Goal: Transaction & Acquisition: Purchase product/service

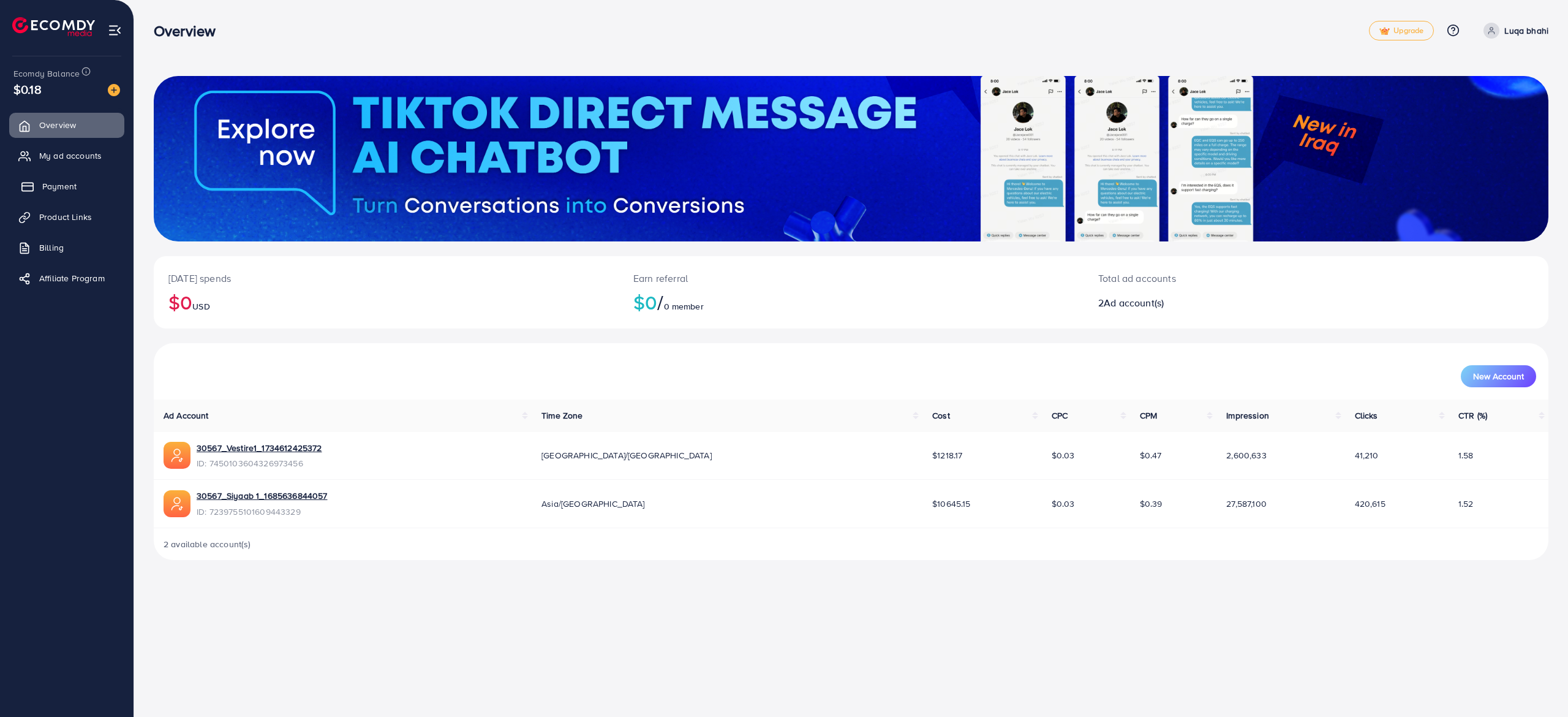
click at [64, 190] on span "Payment" at bounding box center [59, 186] width 34 height 12
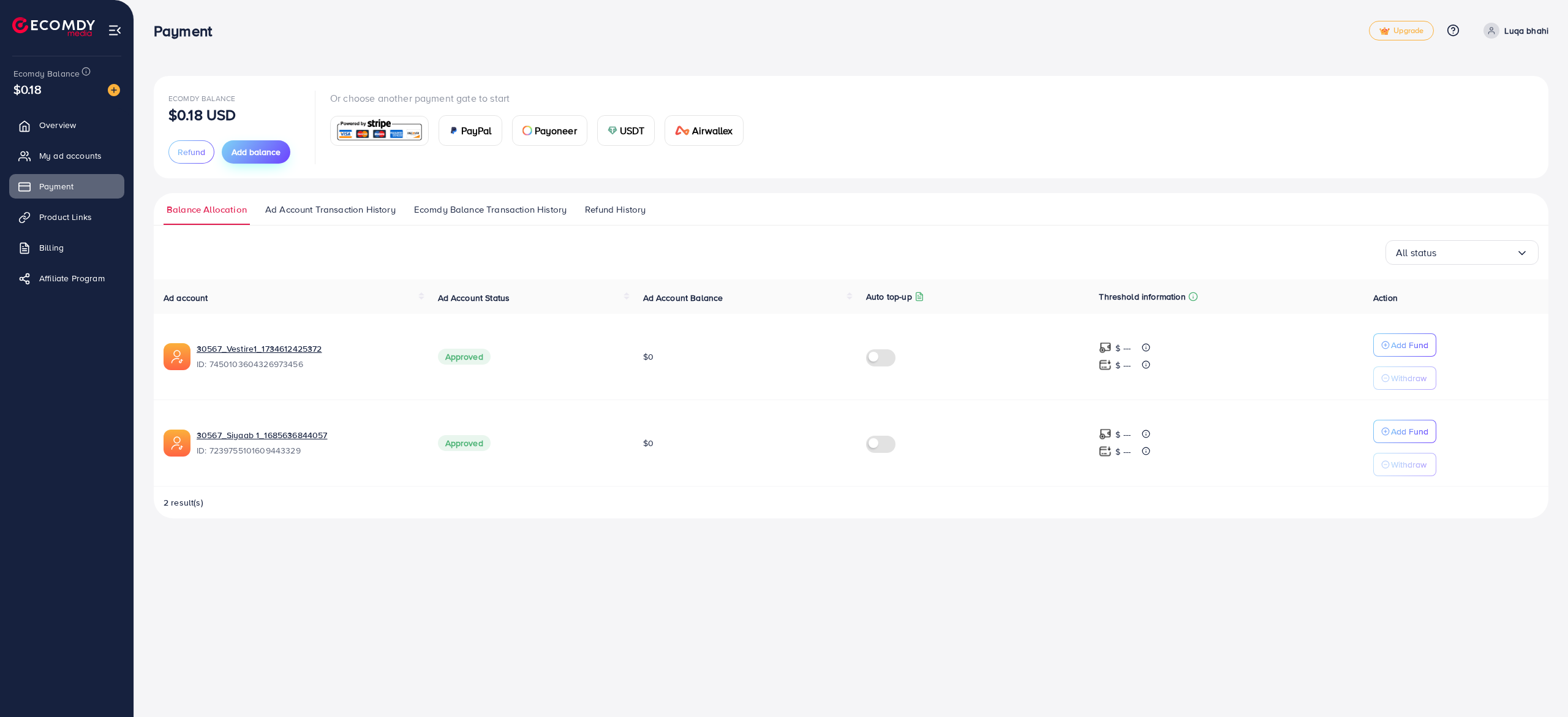
click at [252, 154] on span "Add balance" at bounding box center [256, 152] width 49 height 12
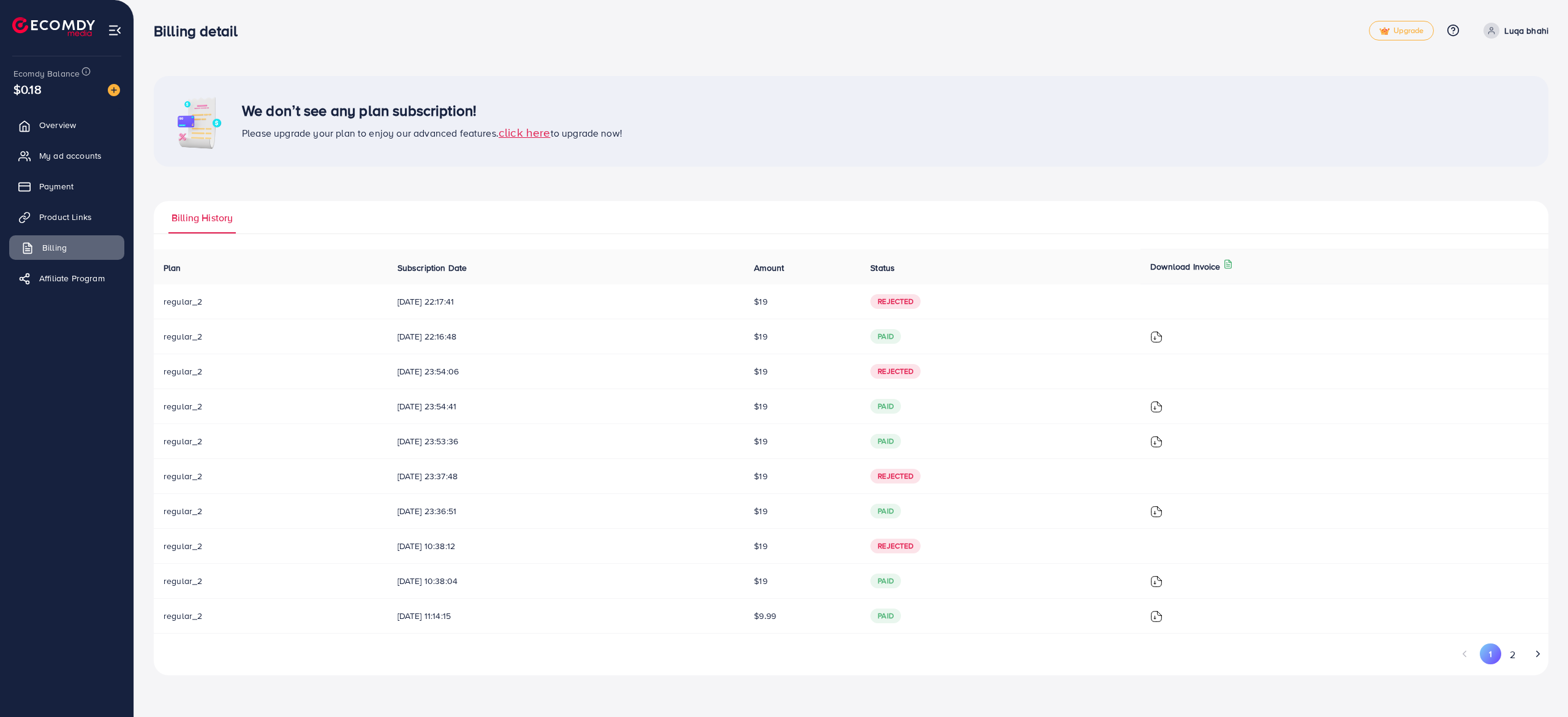
click at [67, 242] on link "Billing" at bounding box center [67, 248] width 115 height 24
click at [67, 179] on link "Payment" at bounding box center [67, 186] width 115 height 24
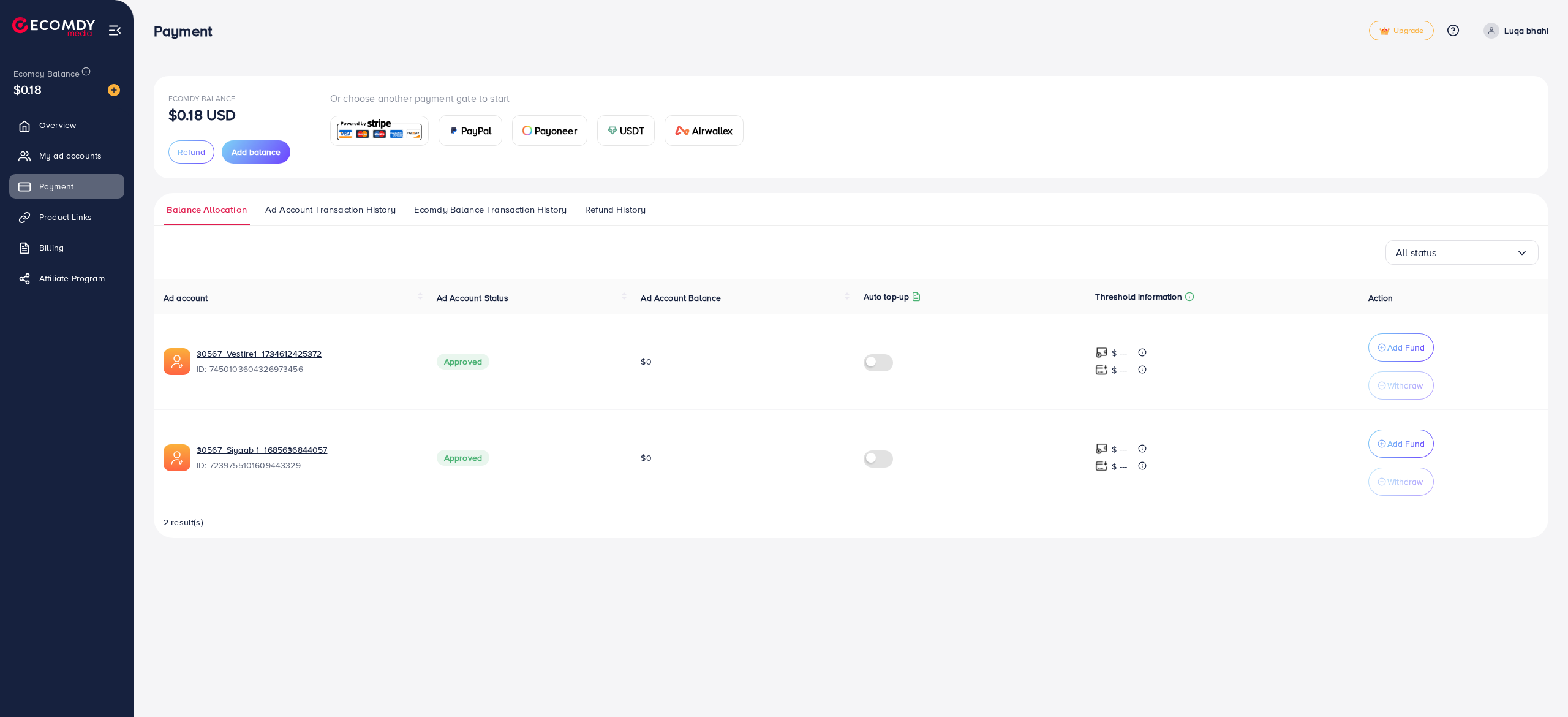
click at [388, 139] on img at bounding box center [379, 130] width 90 height 26
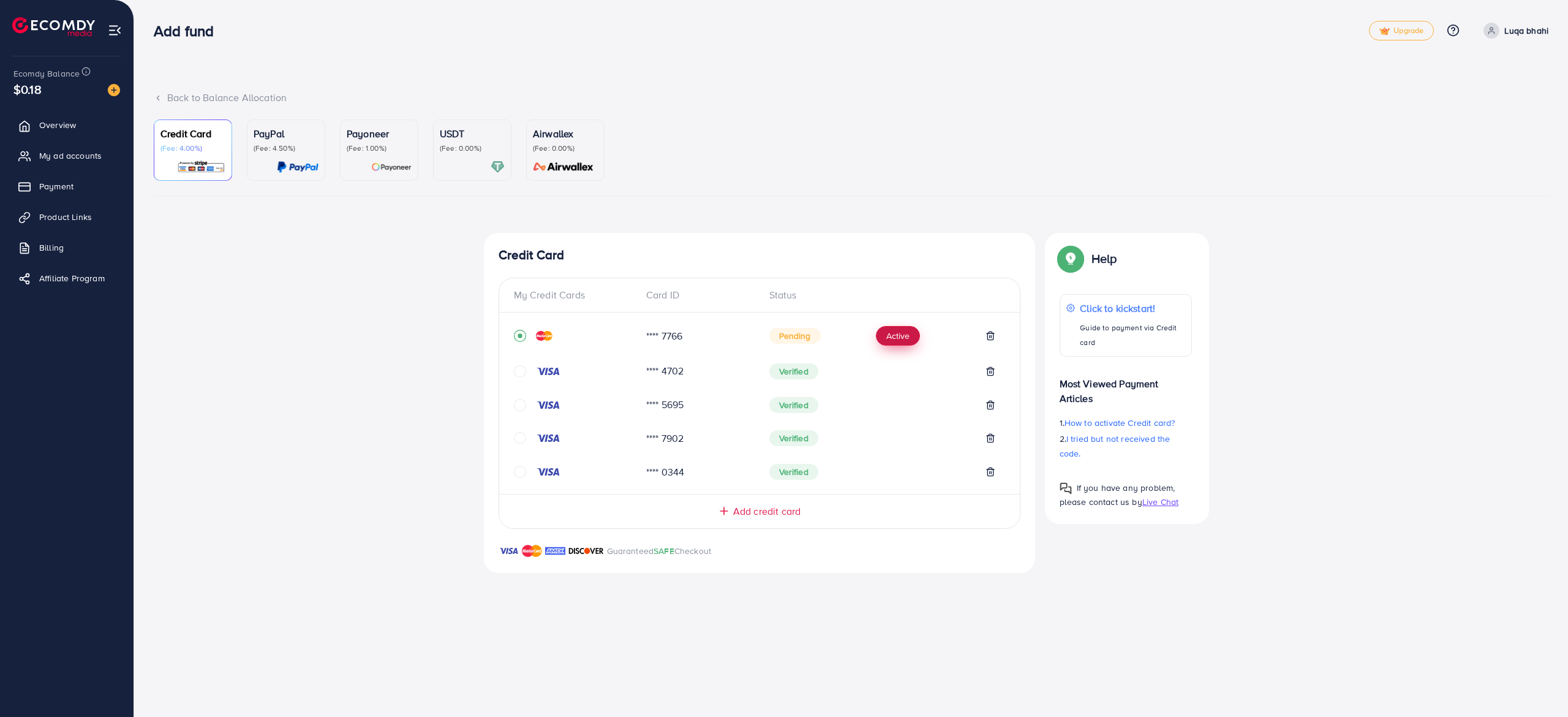
click at [890, 337] on button "Active" at bounding box center [898, 336] width 44 height 20
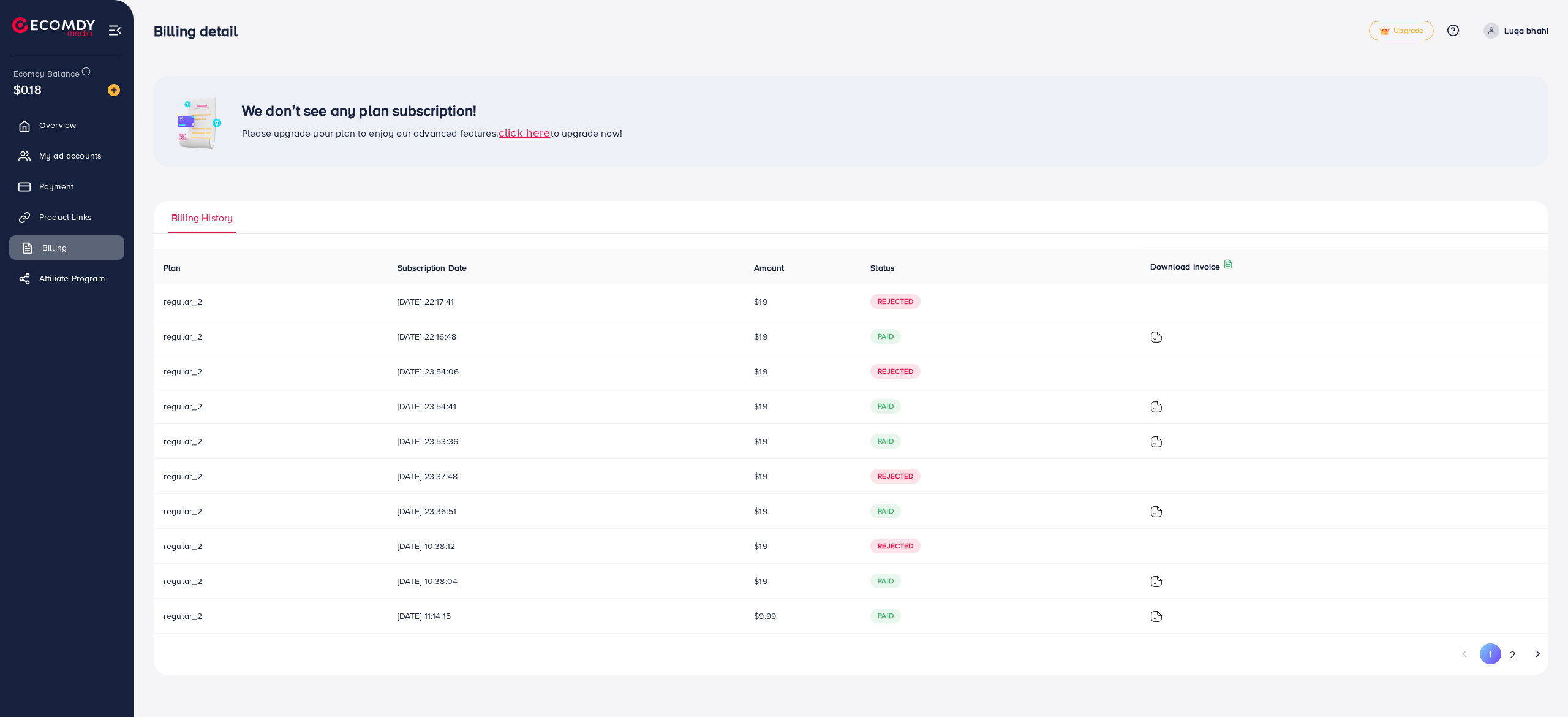
click at [83, 247] on link "Billing" at bounding box center [67, 248] width 115 height 24
click at [56, 249] on span "Billing" at bounding box center [54, 248] width 24 height 12
click at [521, 135] on span "click here" at bounding box center [524, 132] width 52 height 17
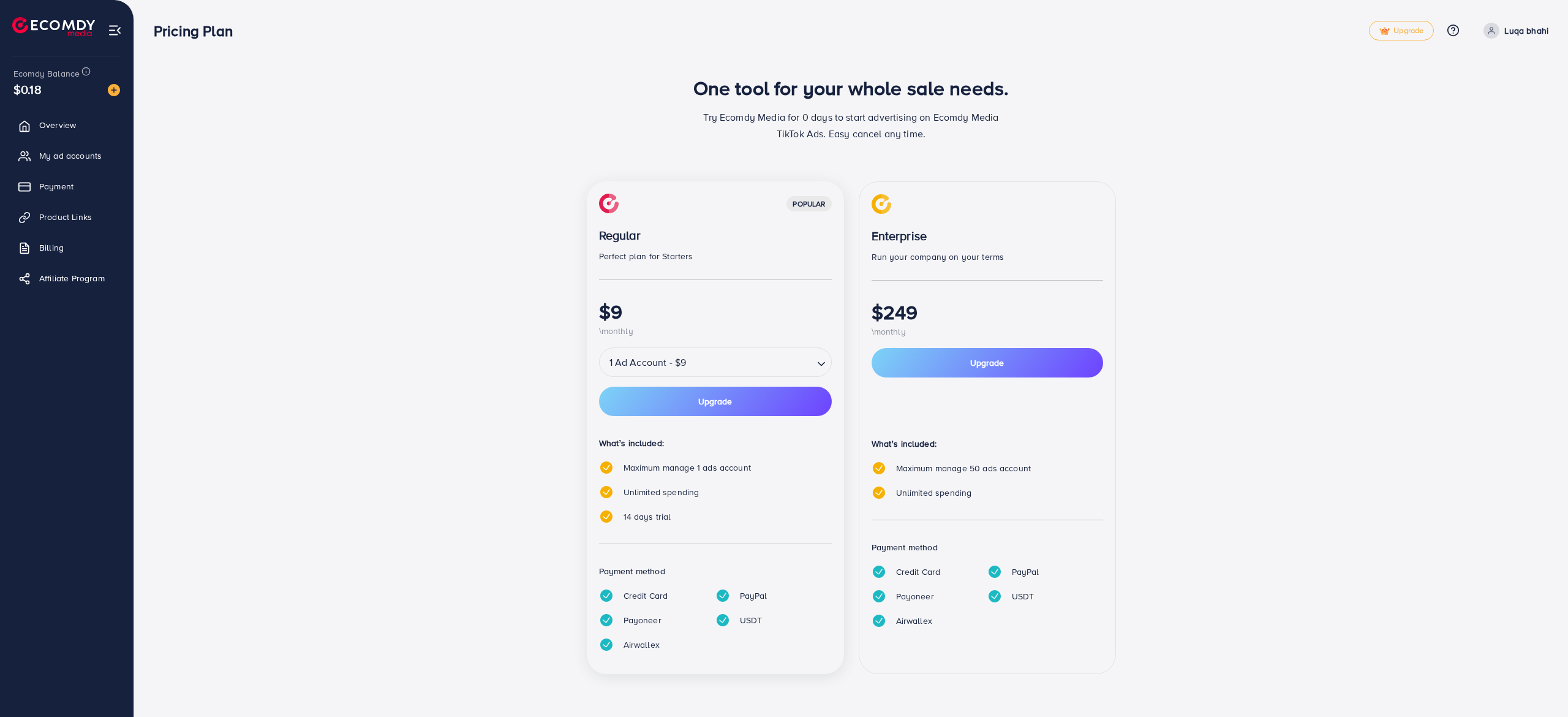
click at [692, 359] on input "Search for option" at bounding box center [750, 363] width 122 height 21
click at [722, 400] on span "Upgrade" at bounding box center [715, 401] width 34 height 8
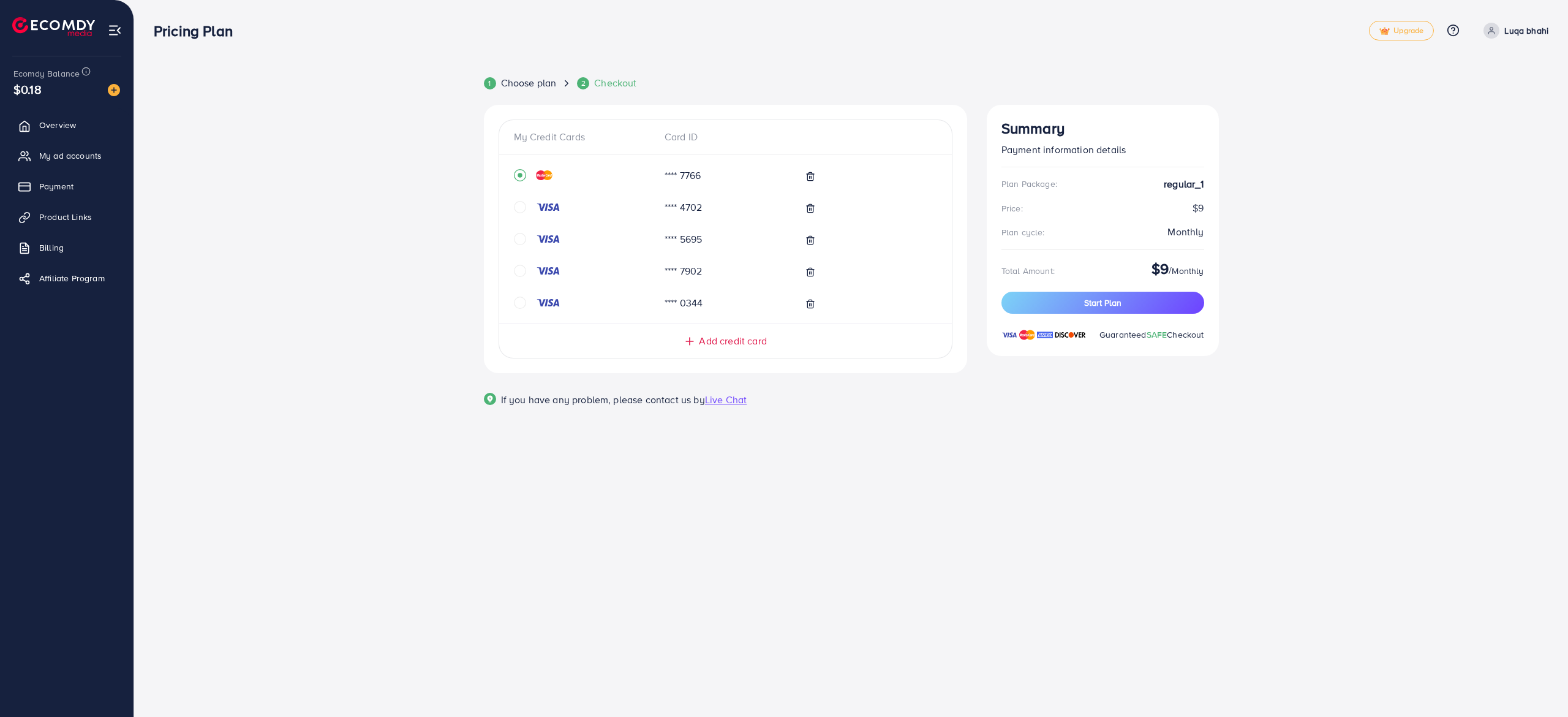
click at [809, 279] on div "**** 7902" at bounding box center [725, 276] width 423 height 32
click at [809, 275] on icon at bounding box center [810, 272] width 10 height 10
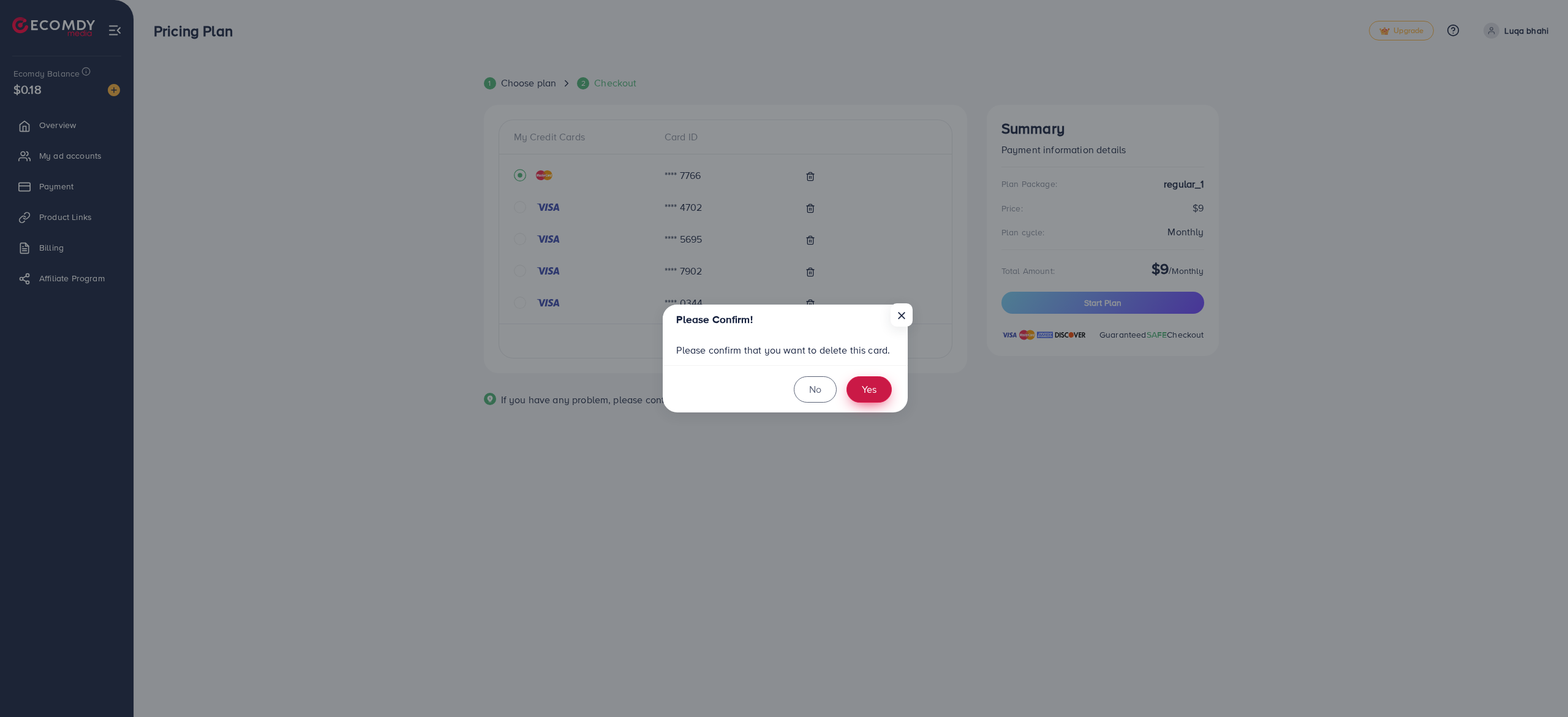
click at [873, 382] on button "Yes" at bounding box center [870, 389] width 45 height 26
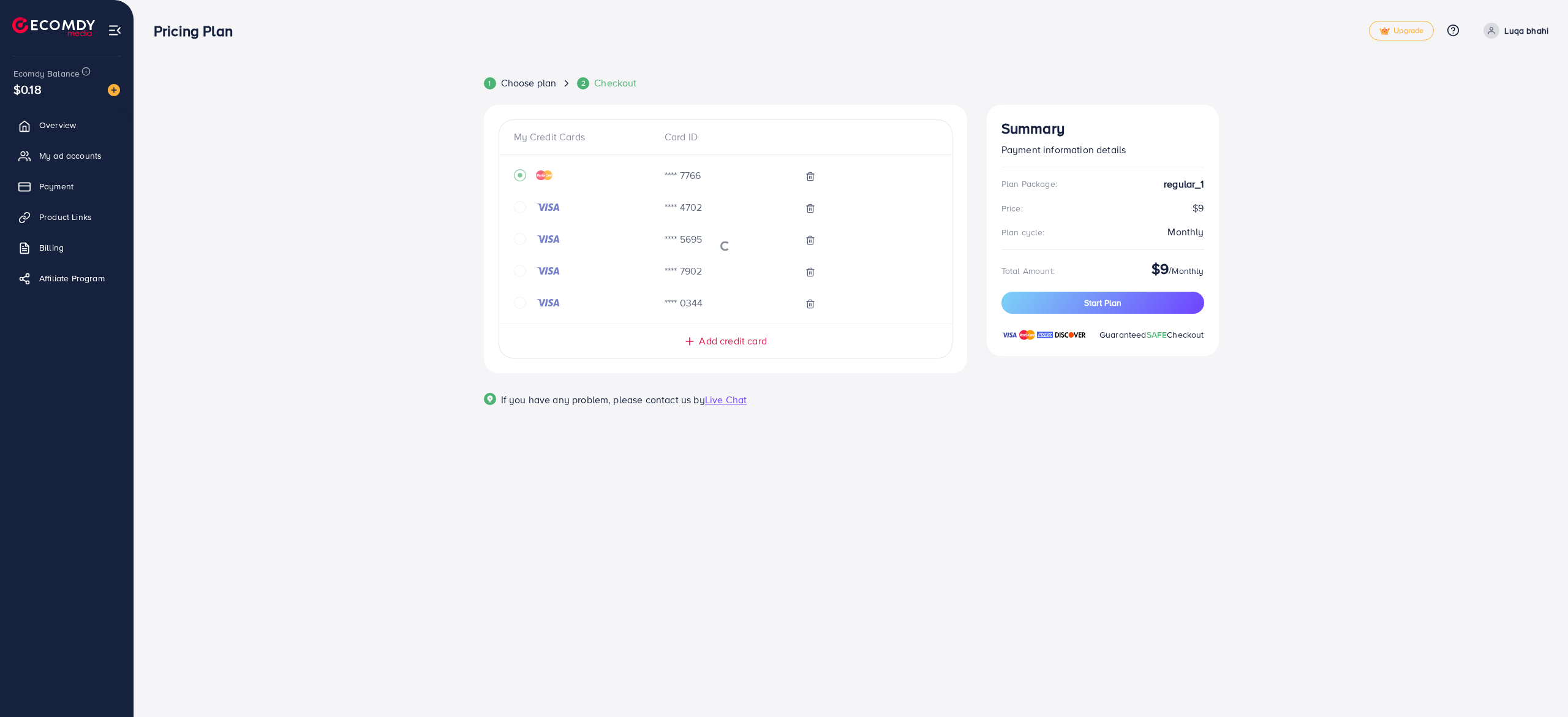
click at [815, 210] on div at bounding box center [726, 244] width 453 height 160
click at [814, 210] on icon at bounding box center [810, 208] width 10 height 10
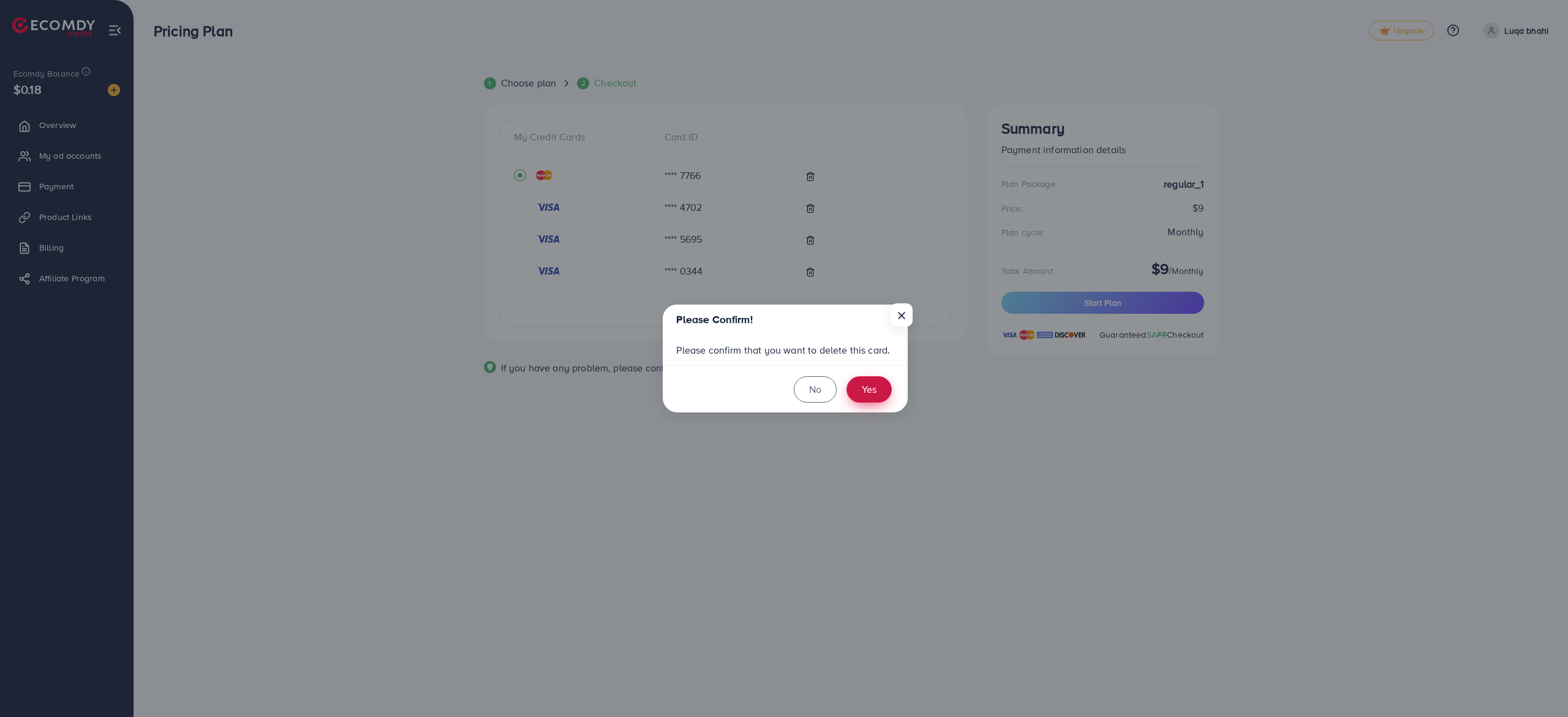
click at [860, 380] on button "Yes" at bounding box center [870, 389] width 45 height 26
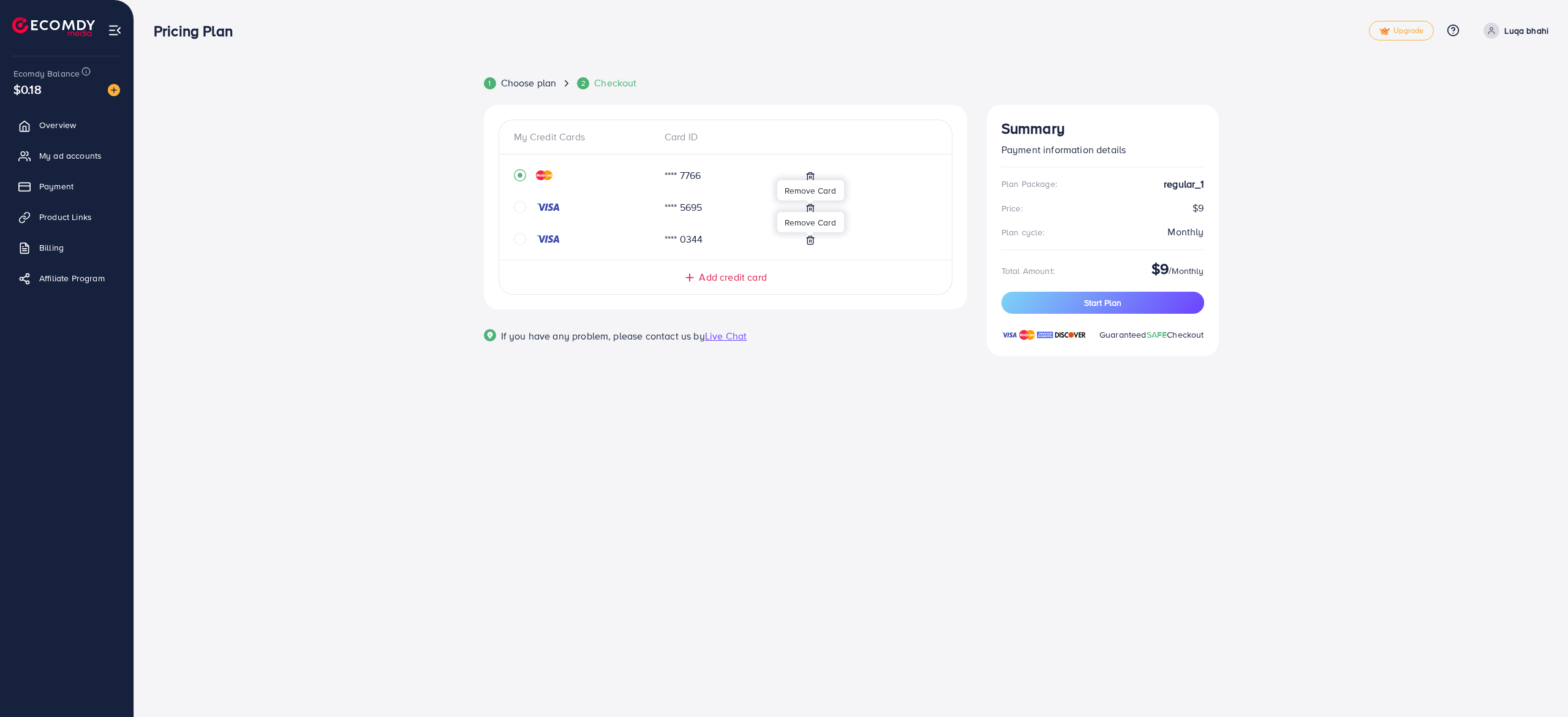
click at [808, 243] on icon at bounding box center [810, 240] width 5 height 8
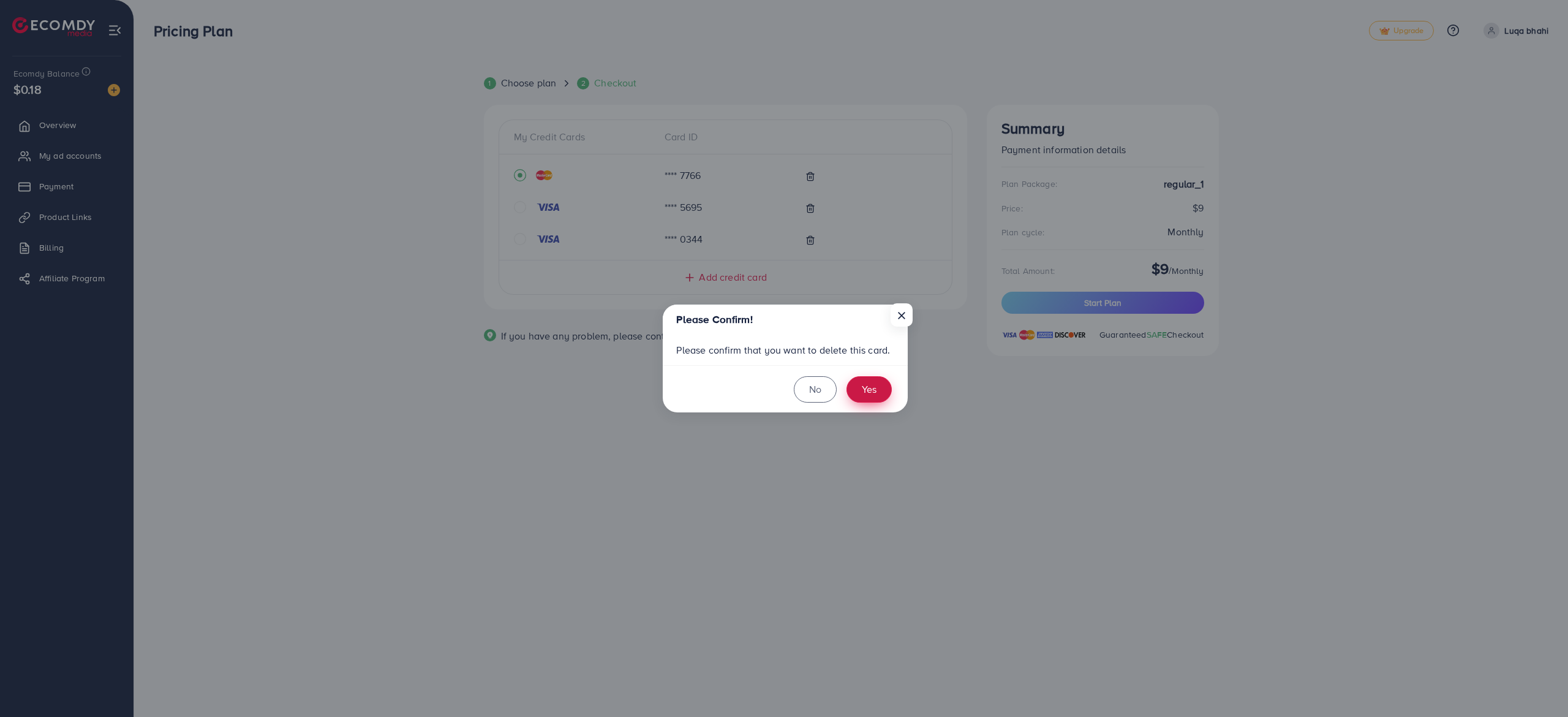
click at [876, 392] on button "Yes" at bounding box center [870, 389] width 45 height 26
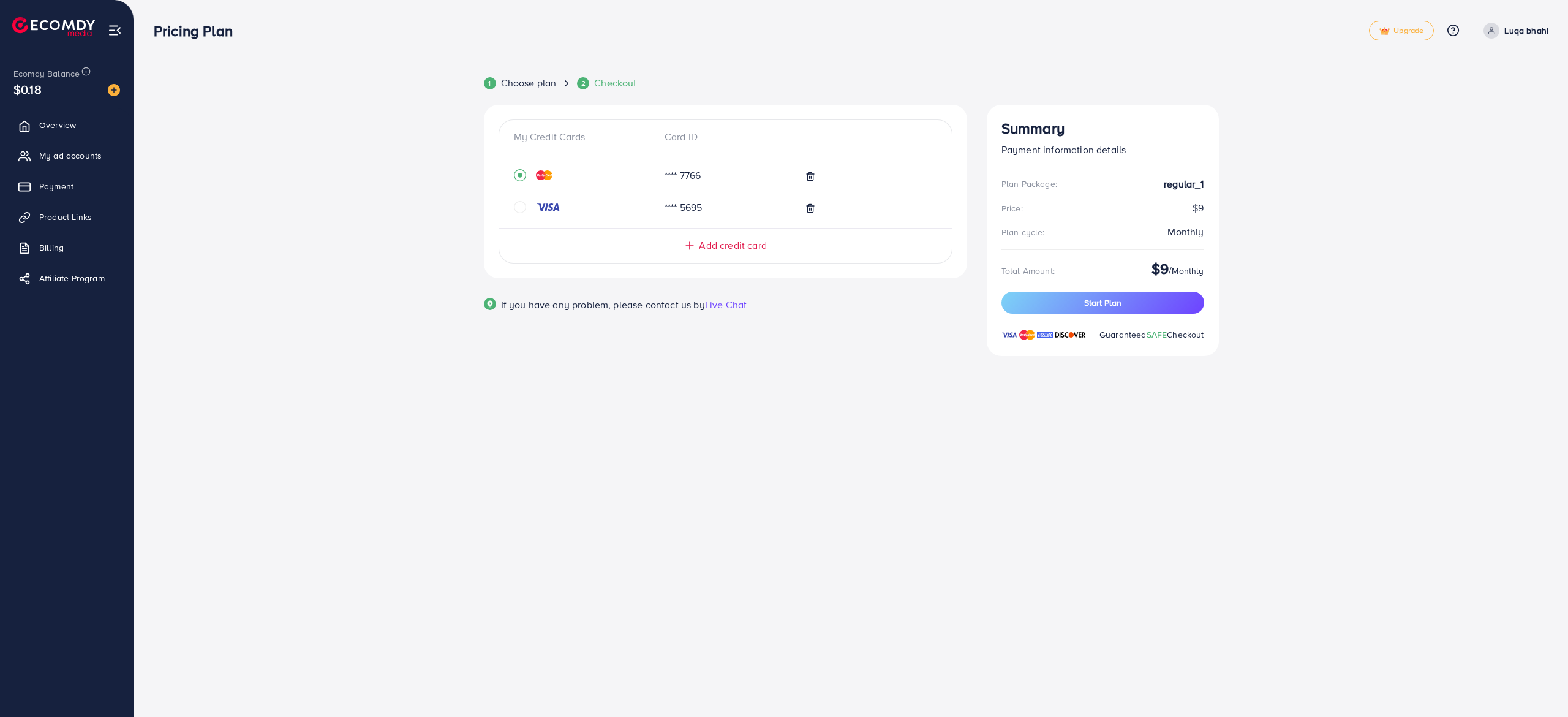
click at [879, 291] on div "If you have any problem, please contact us by Live Chat" at bounding box center [725, 307] width 484 height 39
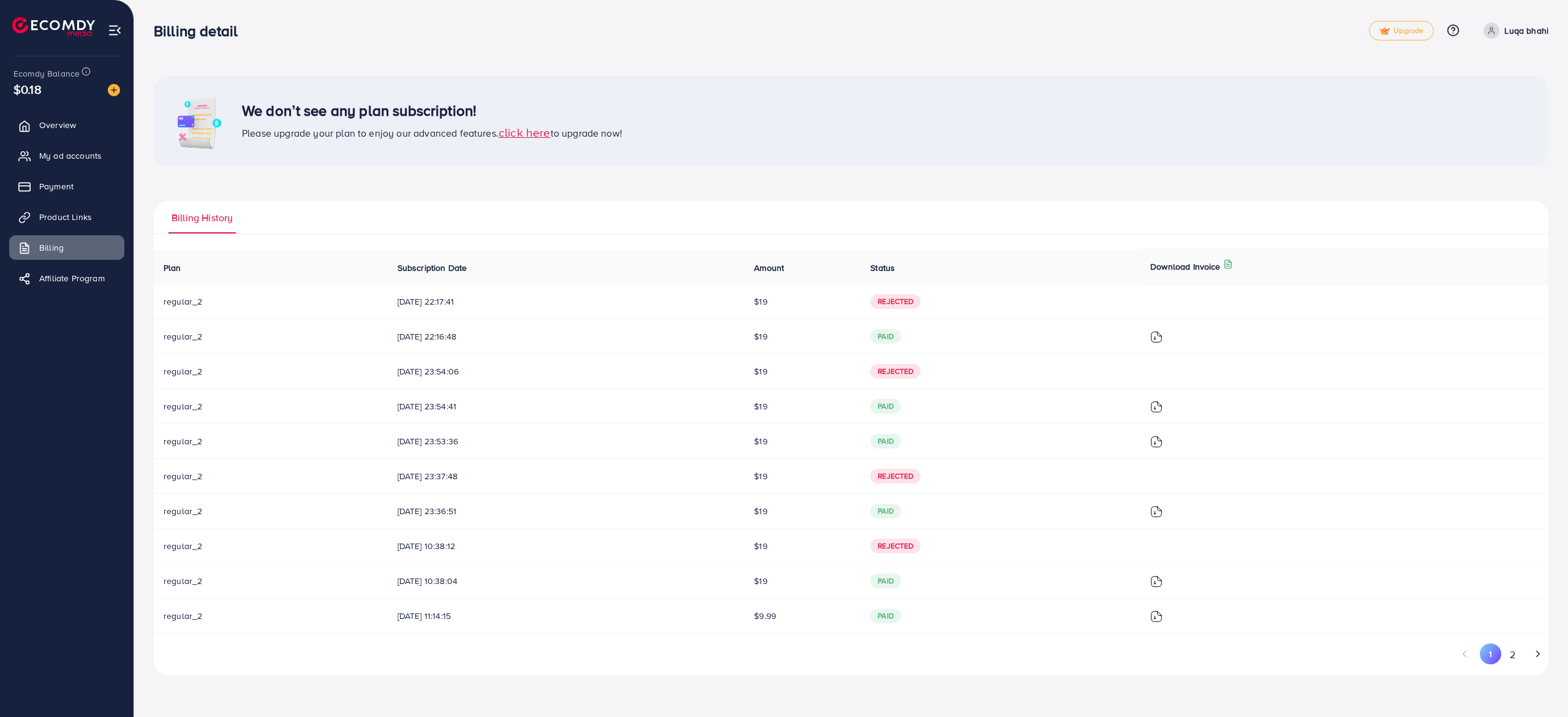
click at [540, 129] on span "click here" at bounding box center [524, 132] width 52 height 17
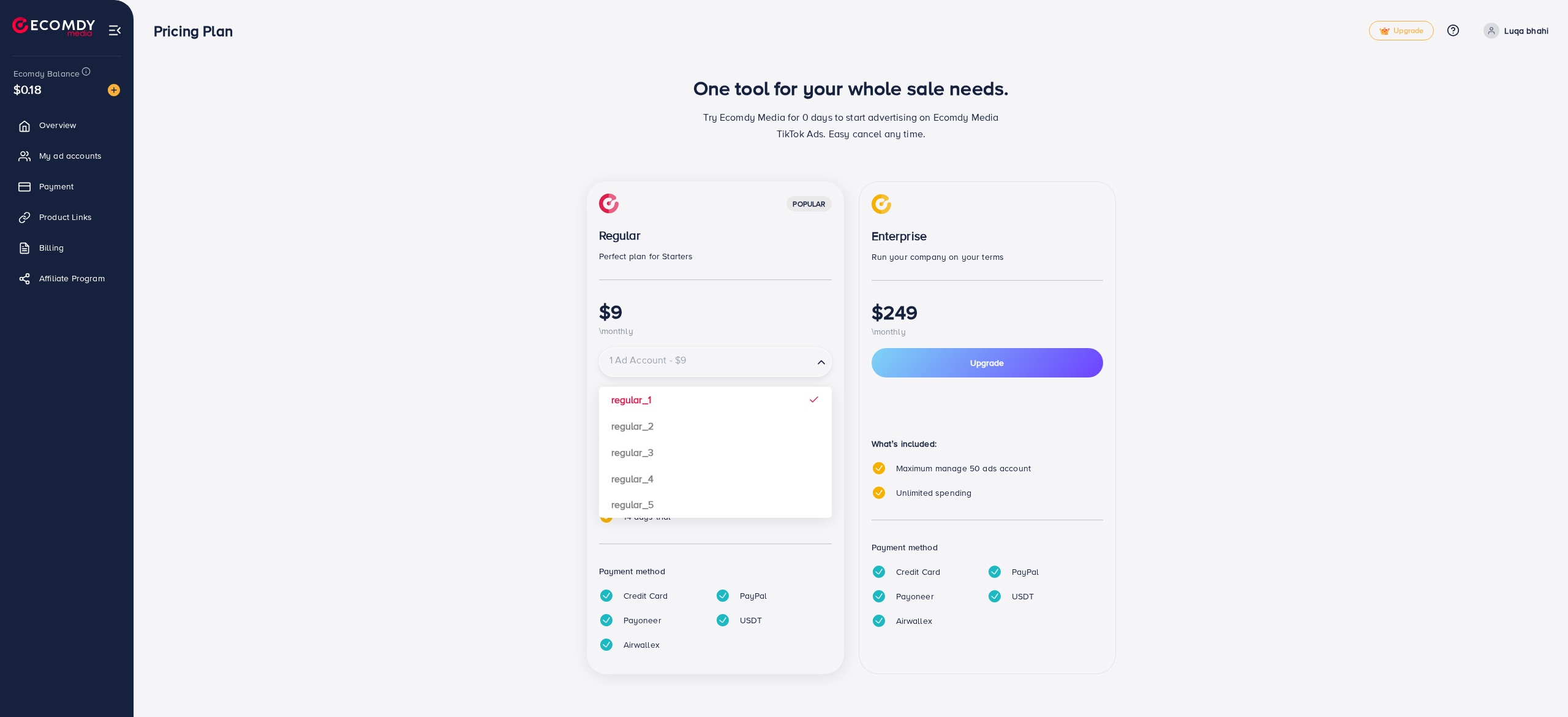
click at [692, 363] on input "Search for option" at bounding box center [706, 363] width 211 height 21
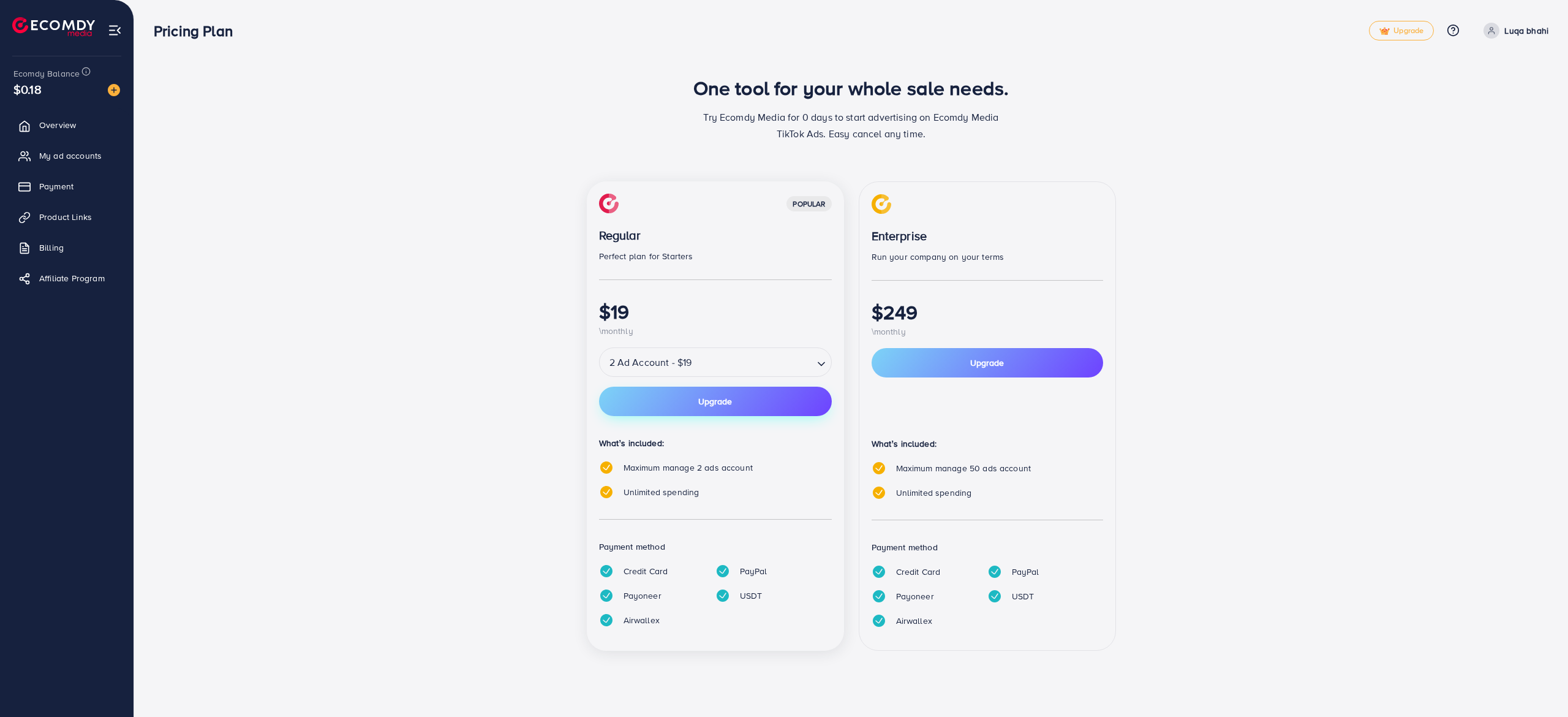
click at [714, 408] on button "Upgrade" at bounding box center [716, 401] width 233 height 30
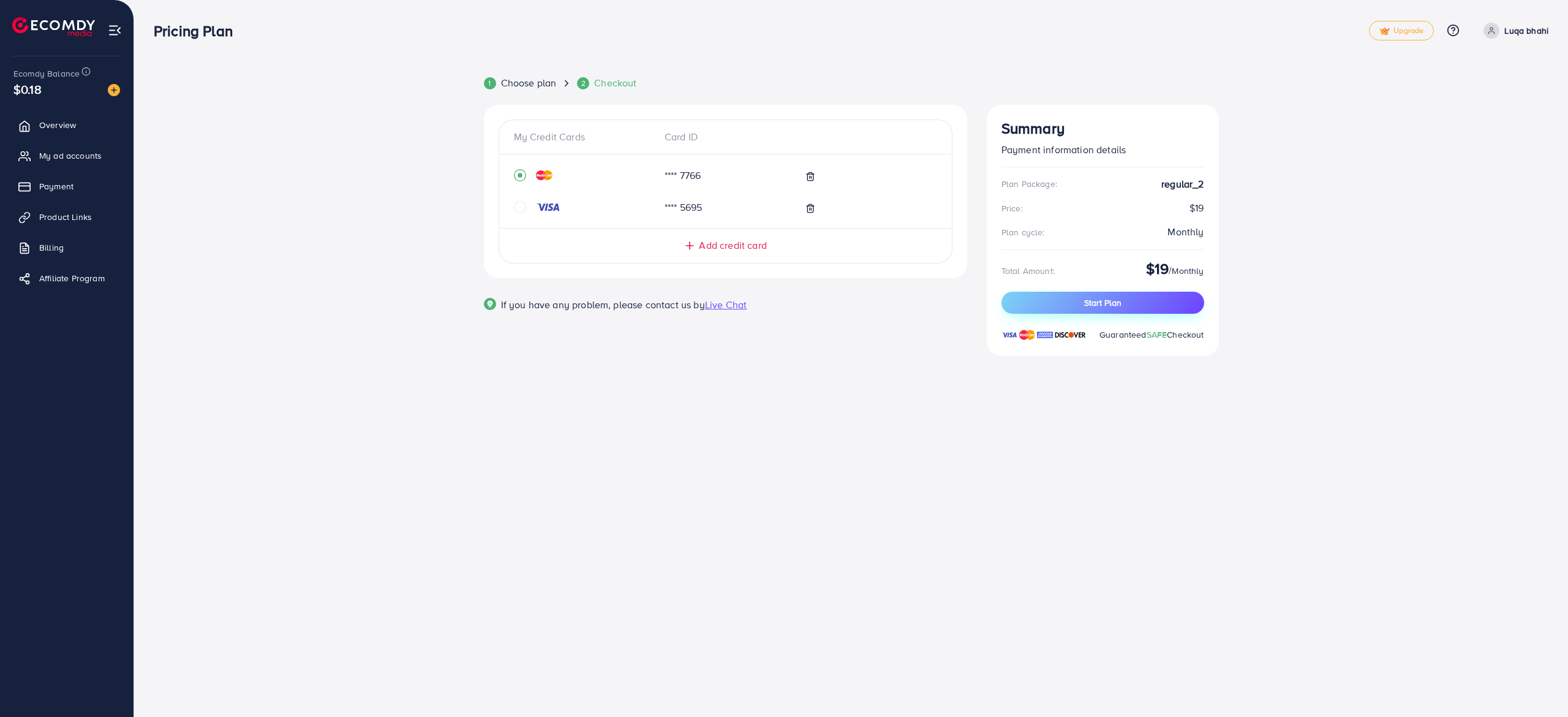
click at [1084, 310] on button "Start Plan" at bounding box center [1103, 302] width 203 height 22
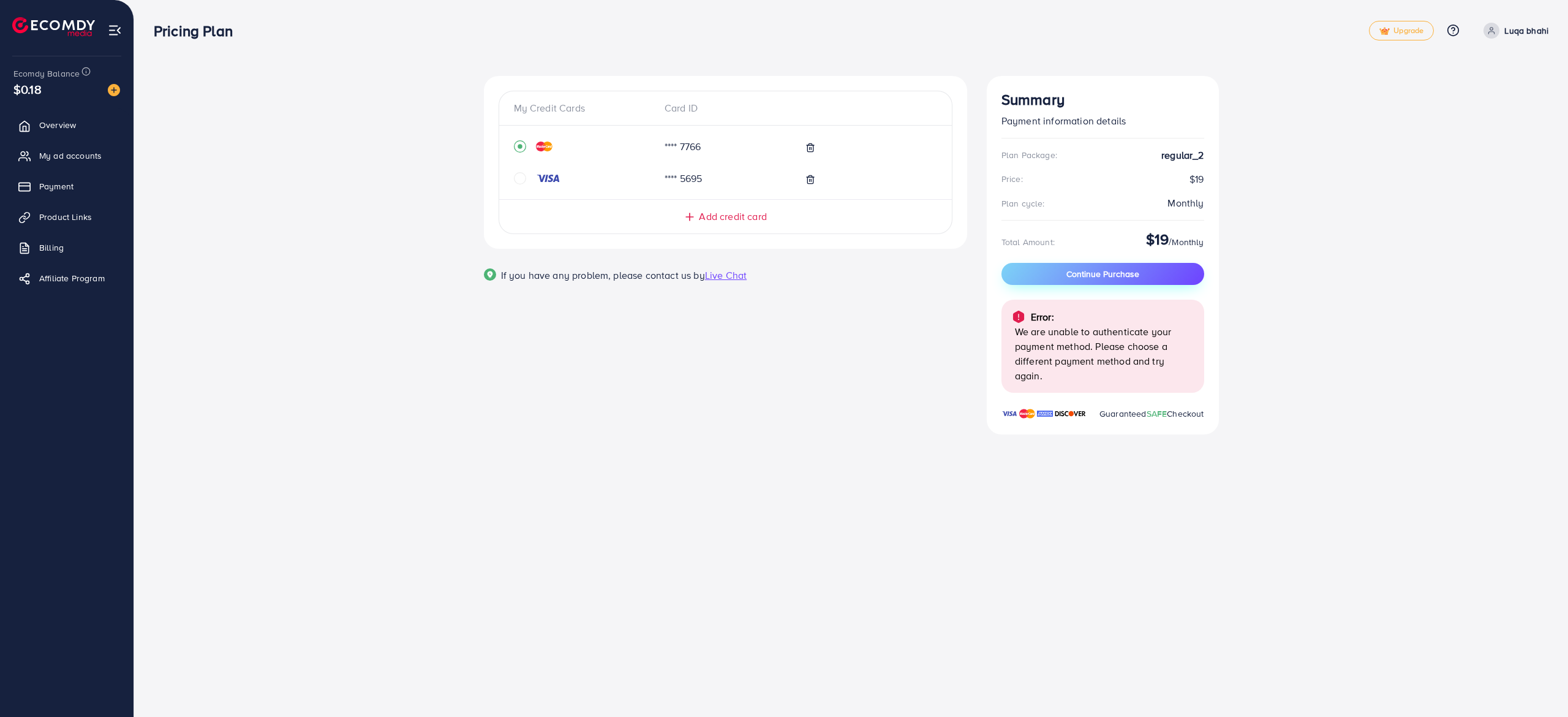
click at [1146, 273] on button "Continue Purchase" at bounding box center [1103, 273] width 203 height 22
click at [1128, 265] on button "Continue Purchase" at bounding box center [1103, 273] width 203 height 22
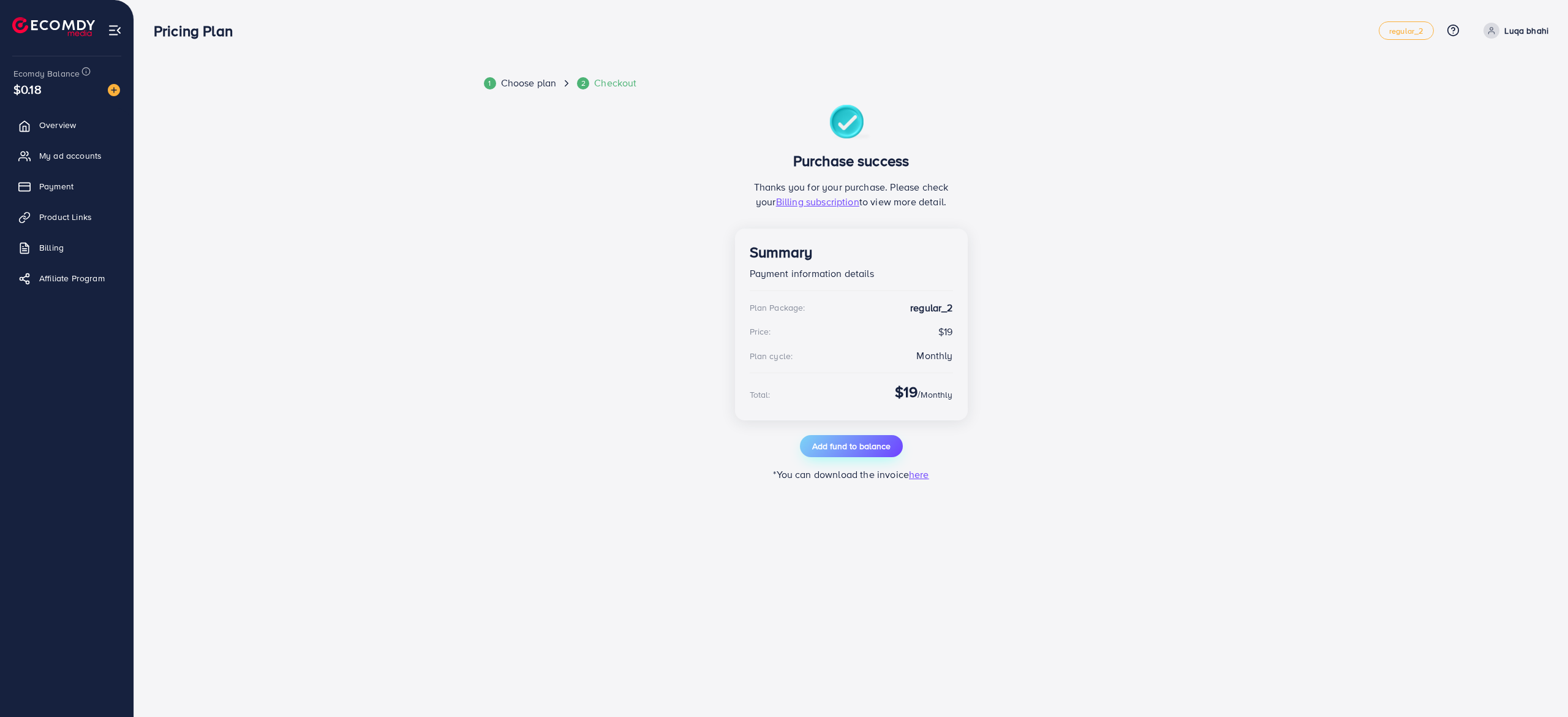
click at [855, 436] on button "Add fund to balance" at bounding box center [851, 446] width 103 height 22
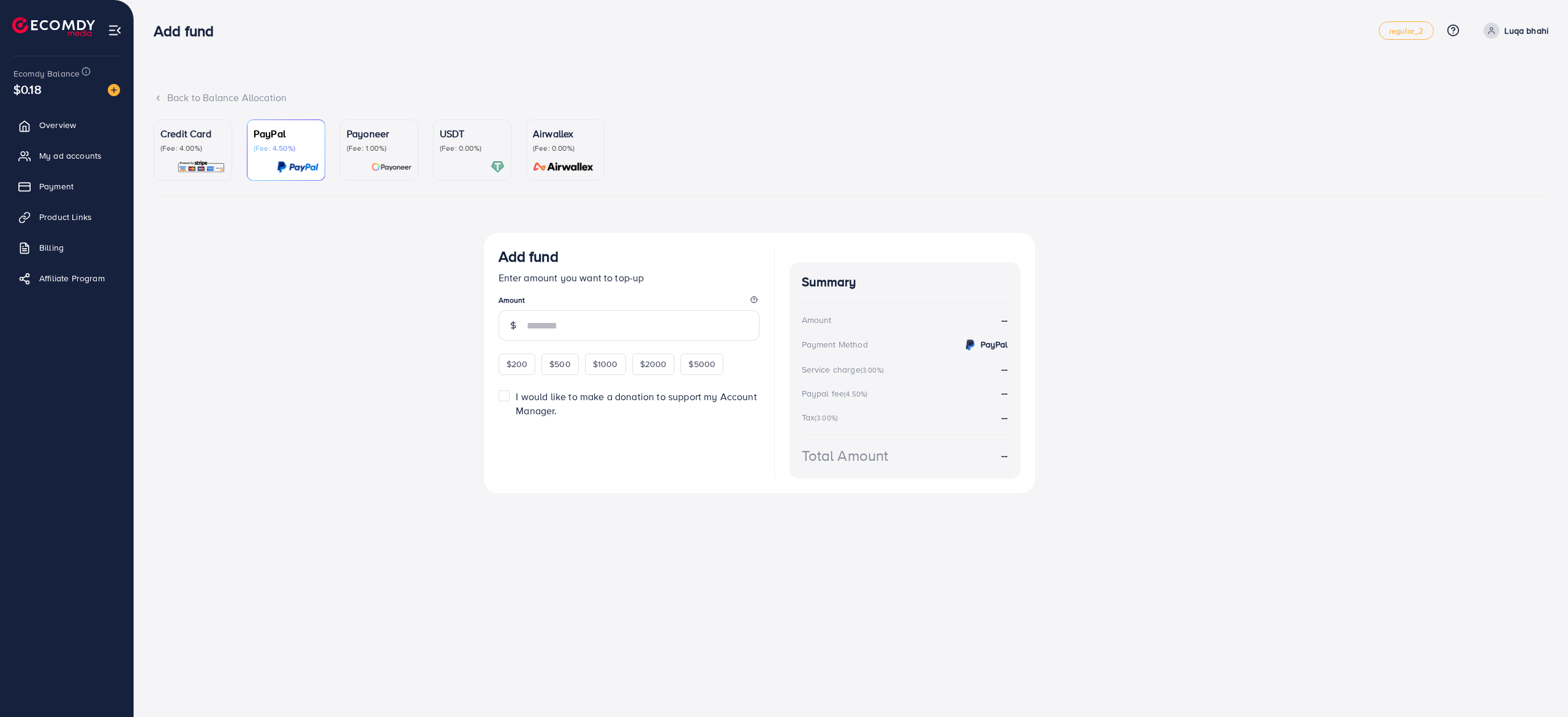
click at [214, 152] on p "(Fee: 4.00%)" at bounding box center [193, 148] width 65 height 10
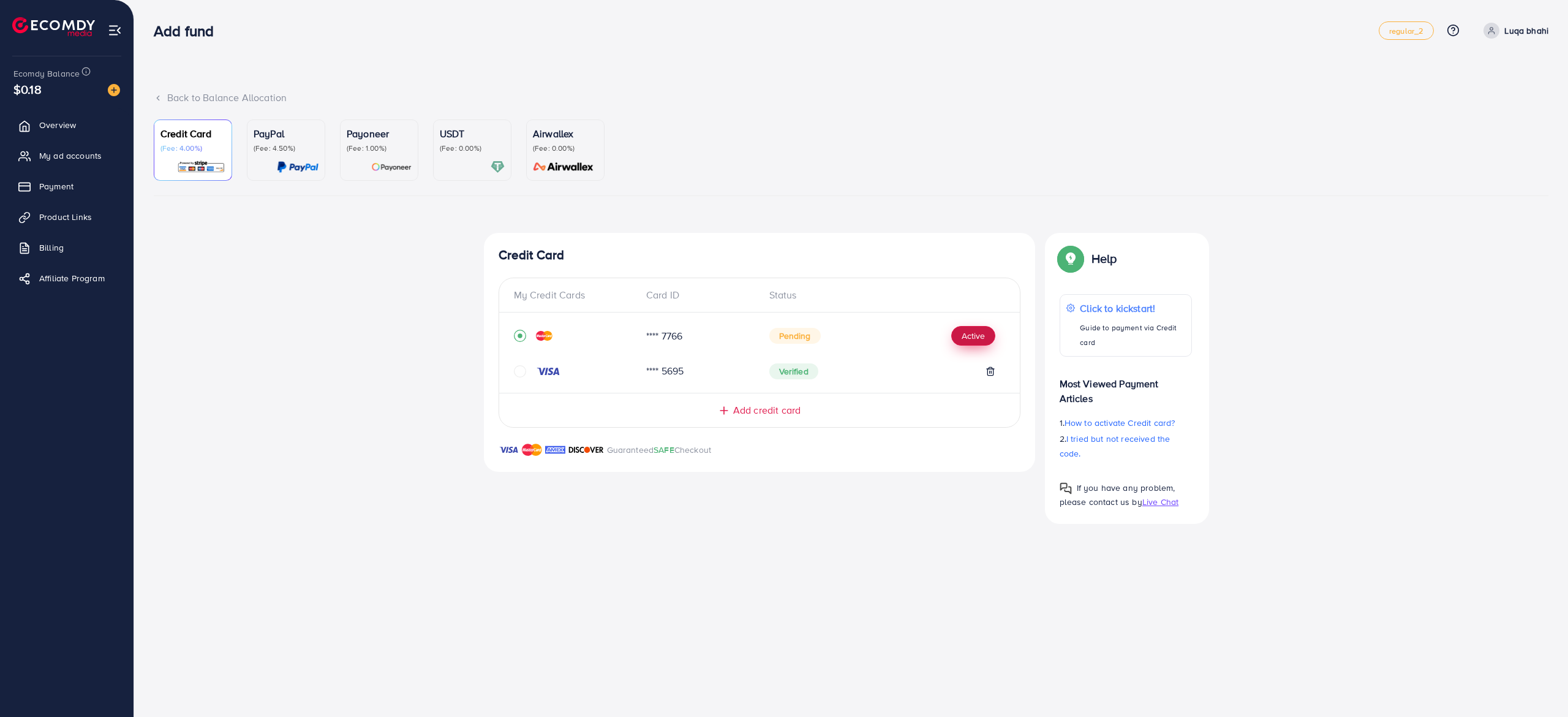
click at [966, 342] on button "Active" at bounding box center [973, 336] width 44 height 20
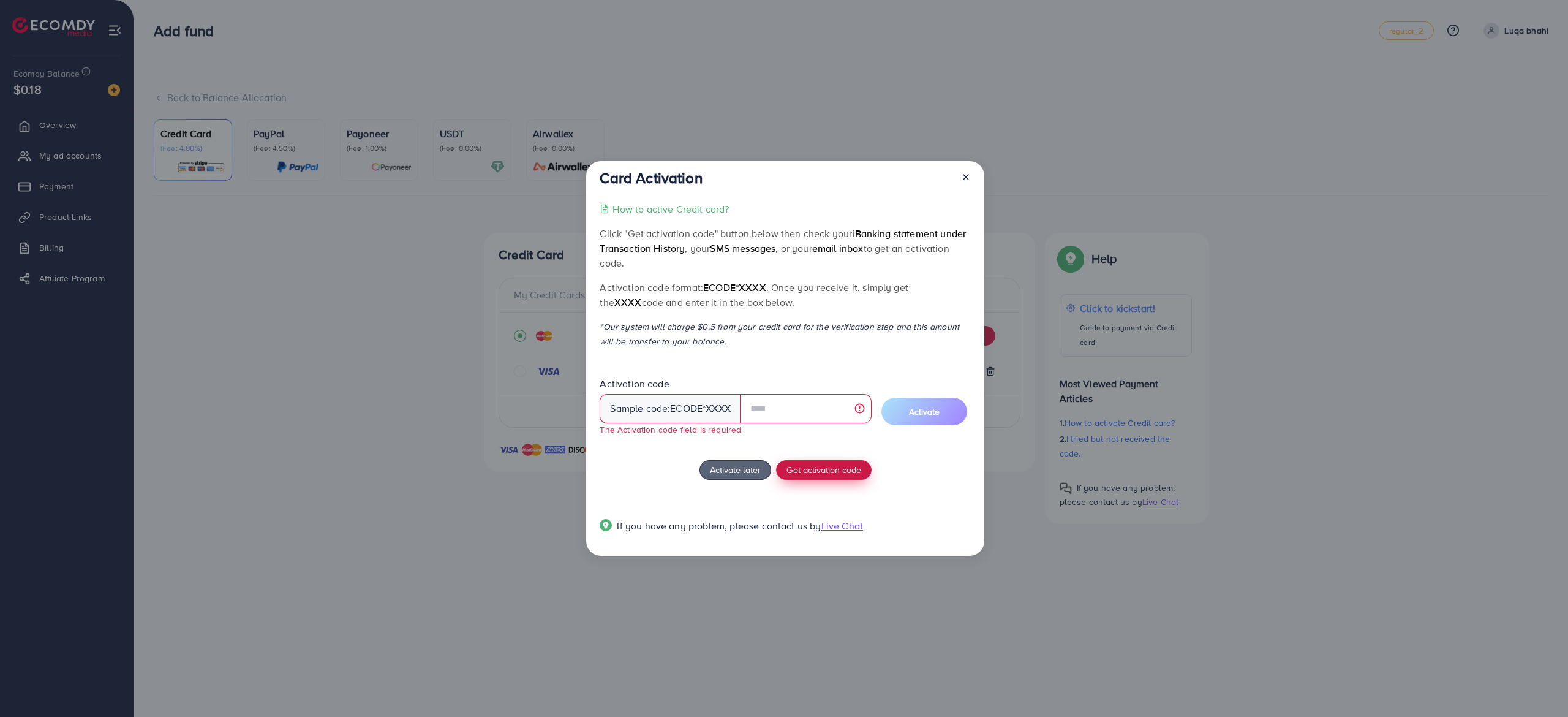
click at [807, 463] on span "Get activation code" at bounding box center [823, 469] width 75 height 13
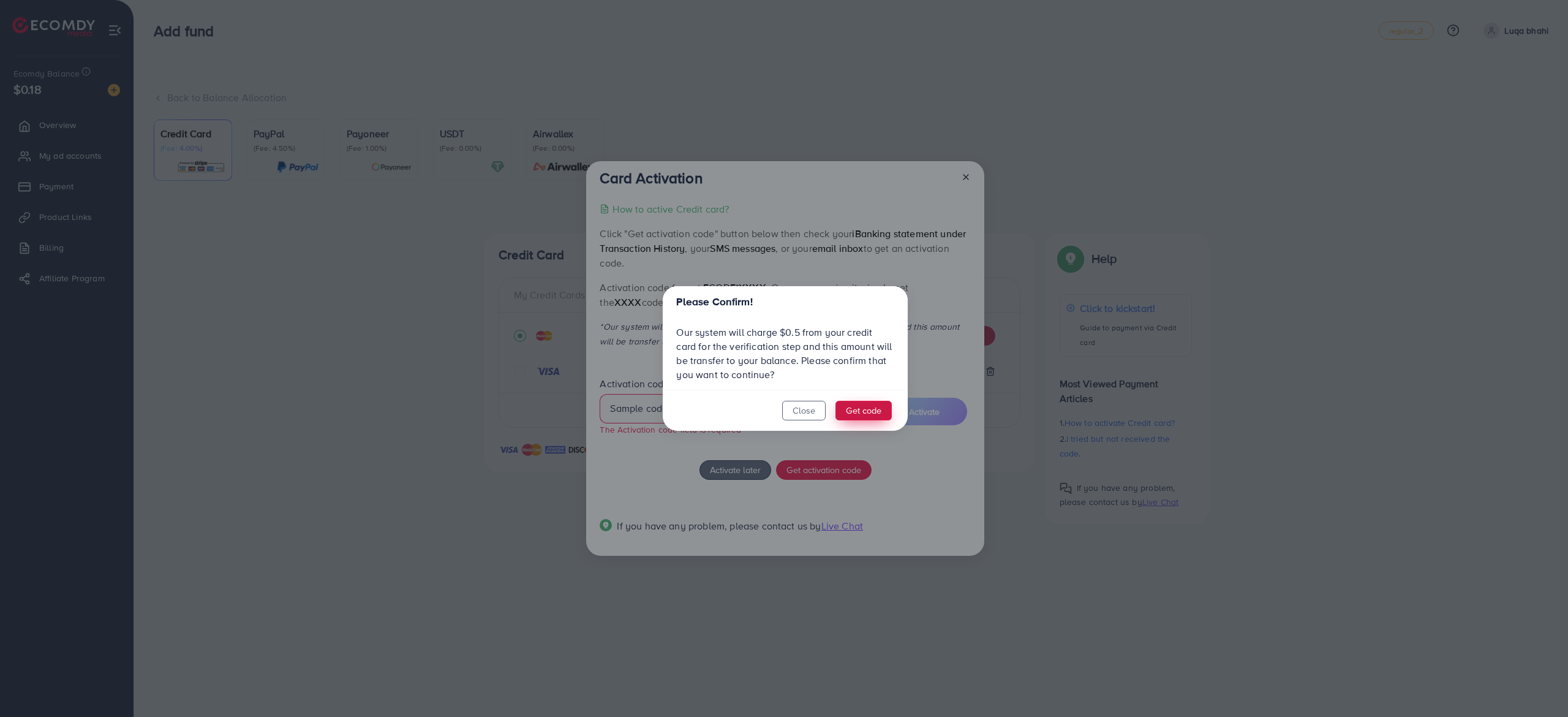
click at [875, 413] on button "Get code" at bounding box center [863, 410] width 56 height 20
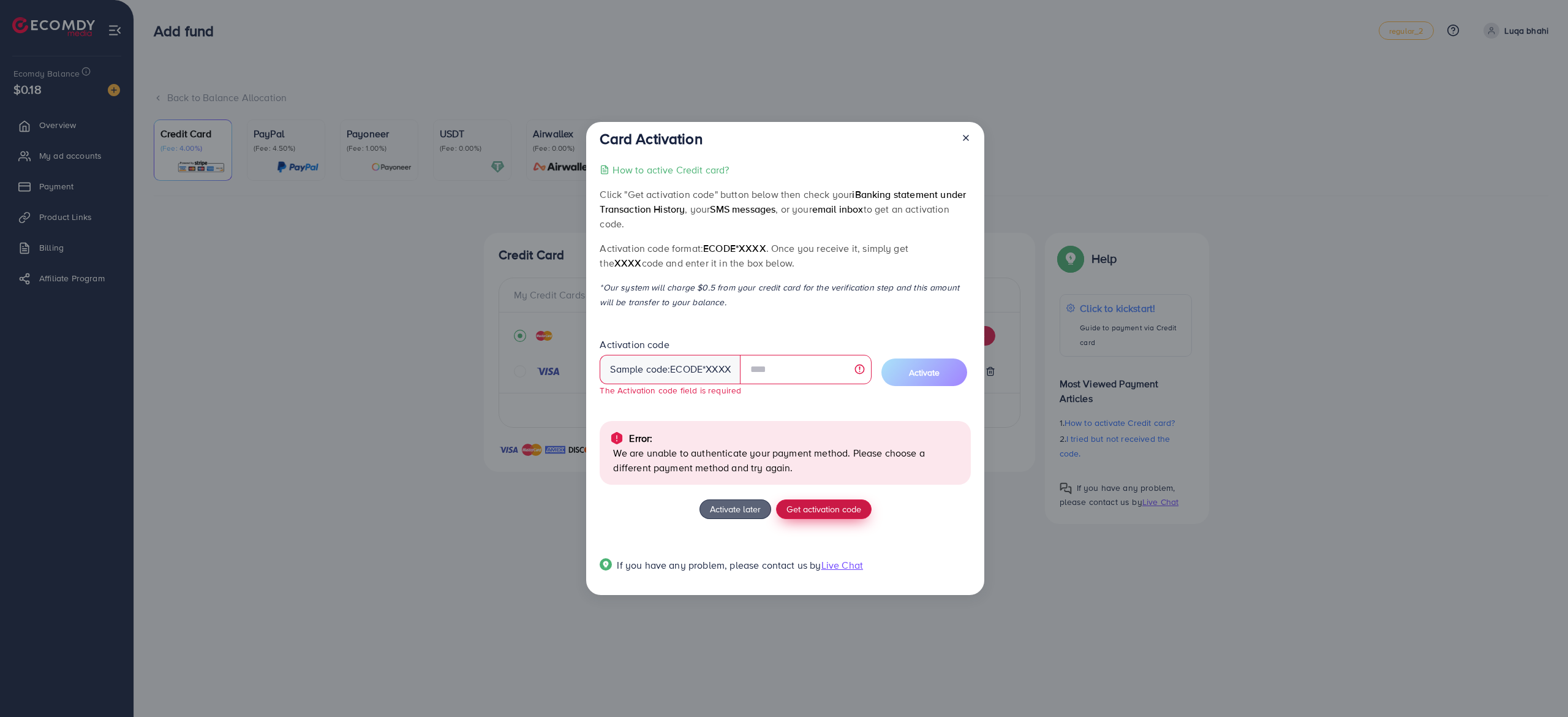
click at [814, 511] on span "Get activation code" at bounding box center [823, 509] width 75 height 13
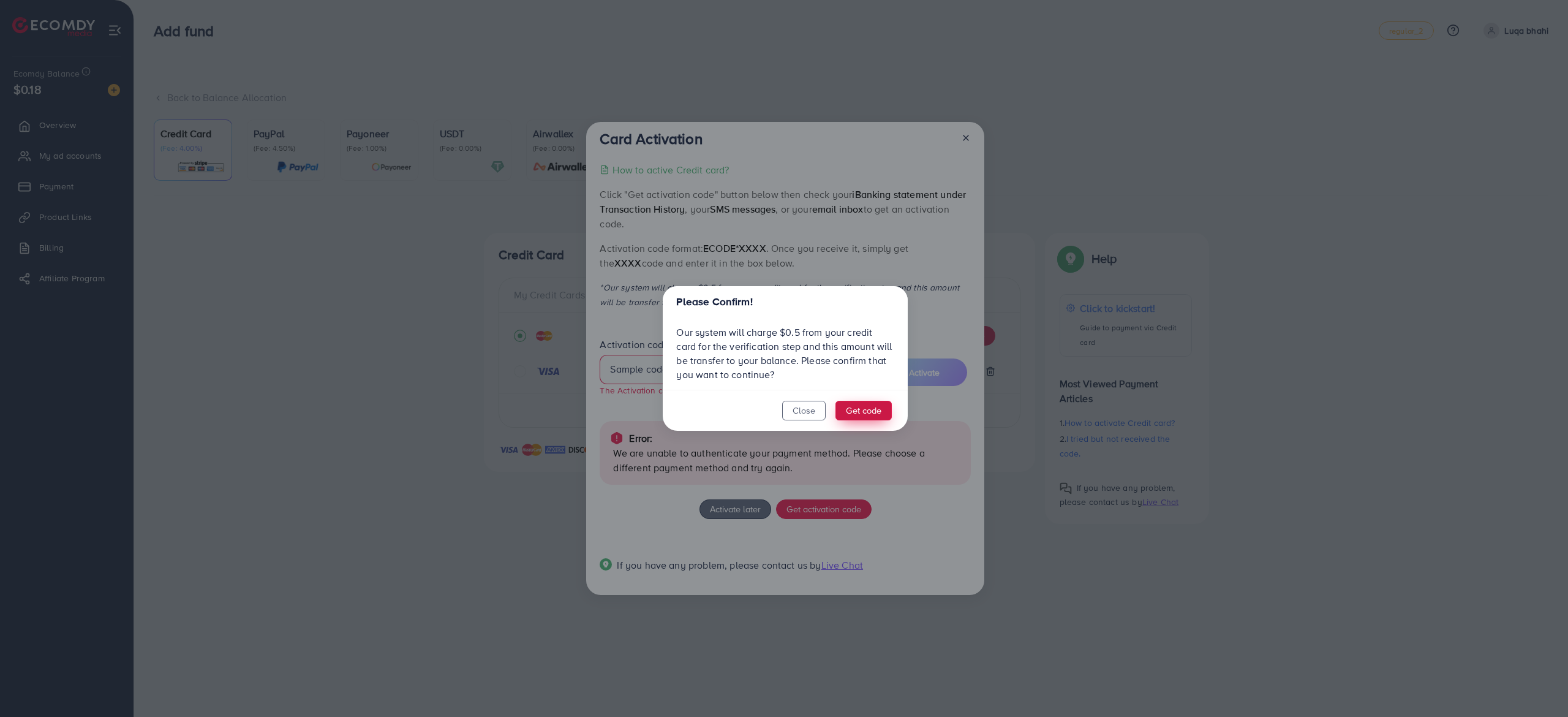
click at [866, 408] on button "Get code" at bounding box center [863, 410] width 56 height 20
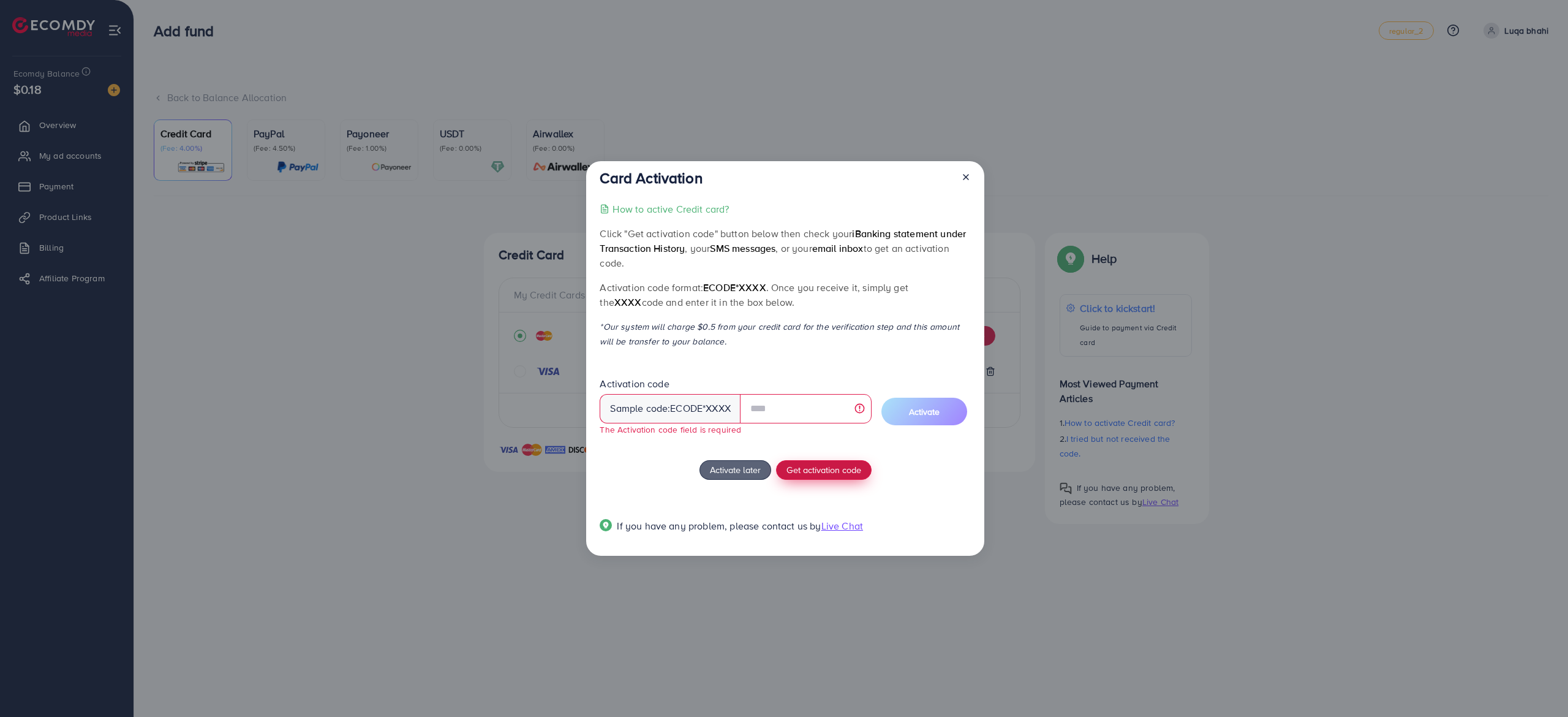
click at [818, 471] on span "Get activation code" at bounding box center [823, 469] width 75 height 13
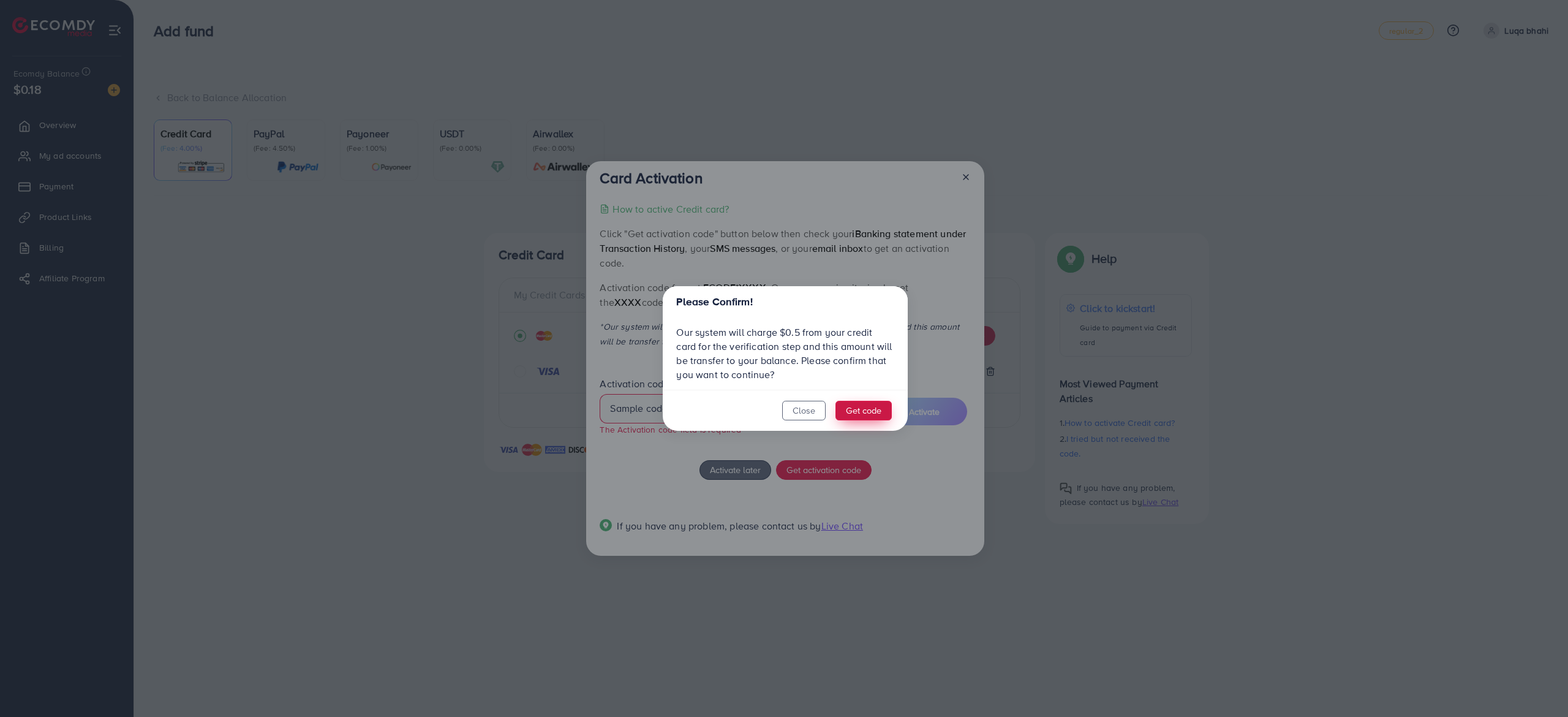
click at [858, 412] on button "Get code" at bounding box center [863, 410] width 56 height 20
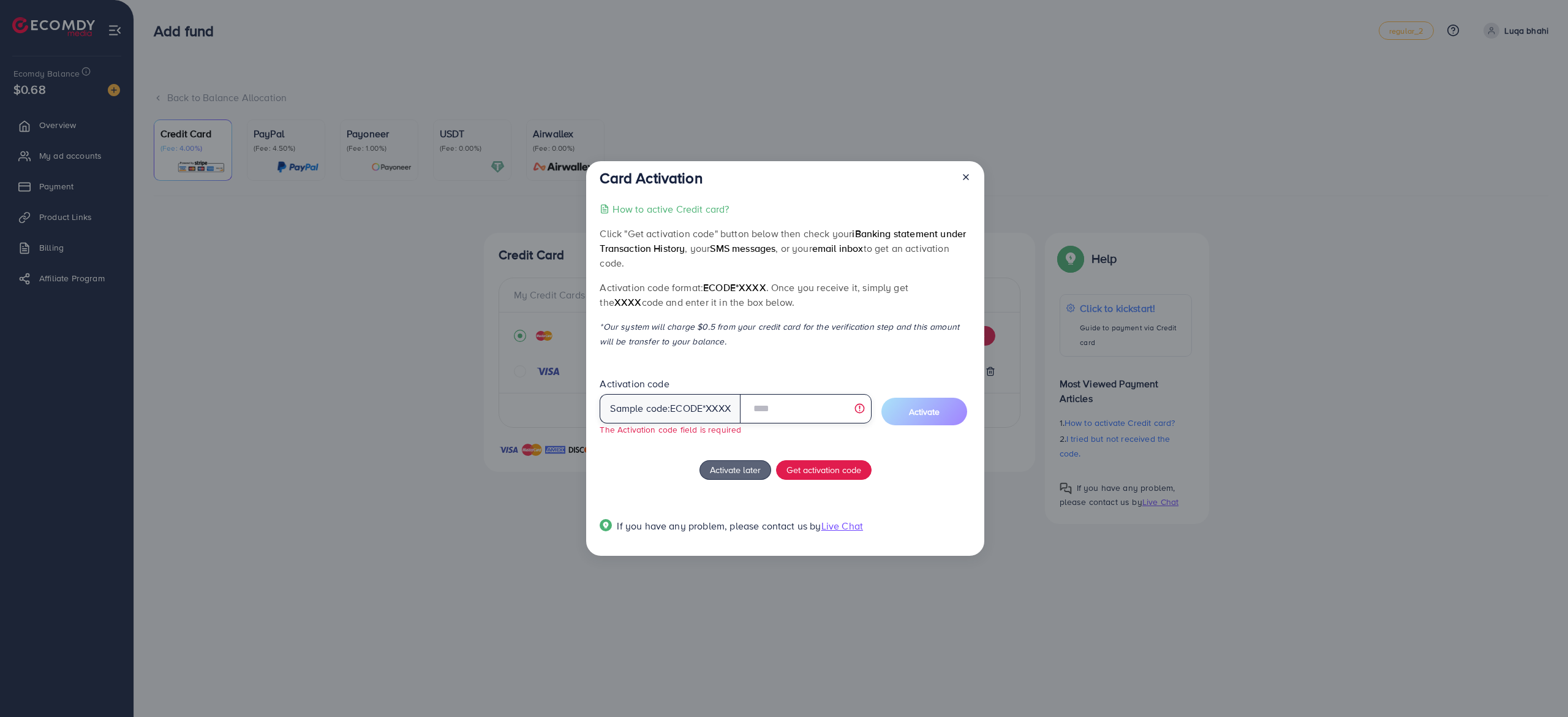
click at [858, 412] on input "text" at bounding box center [806, 408] width 132 height 30
click at [772, 407] on input "******" at bounding box center [806, 408] width 132 height 30
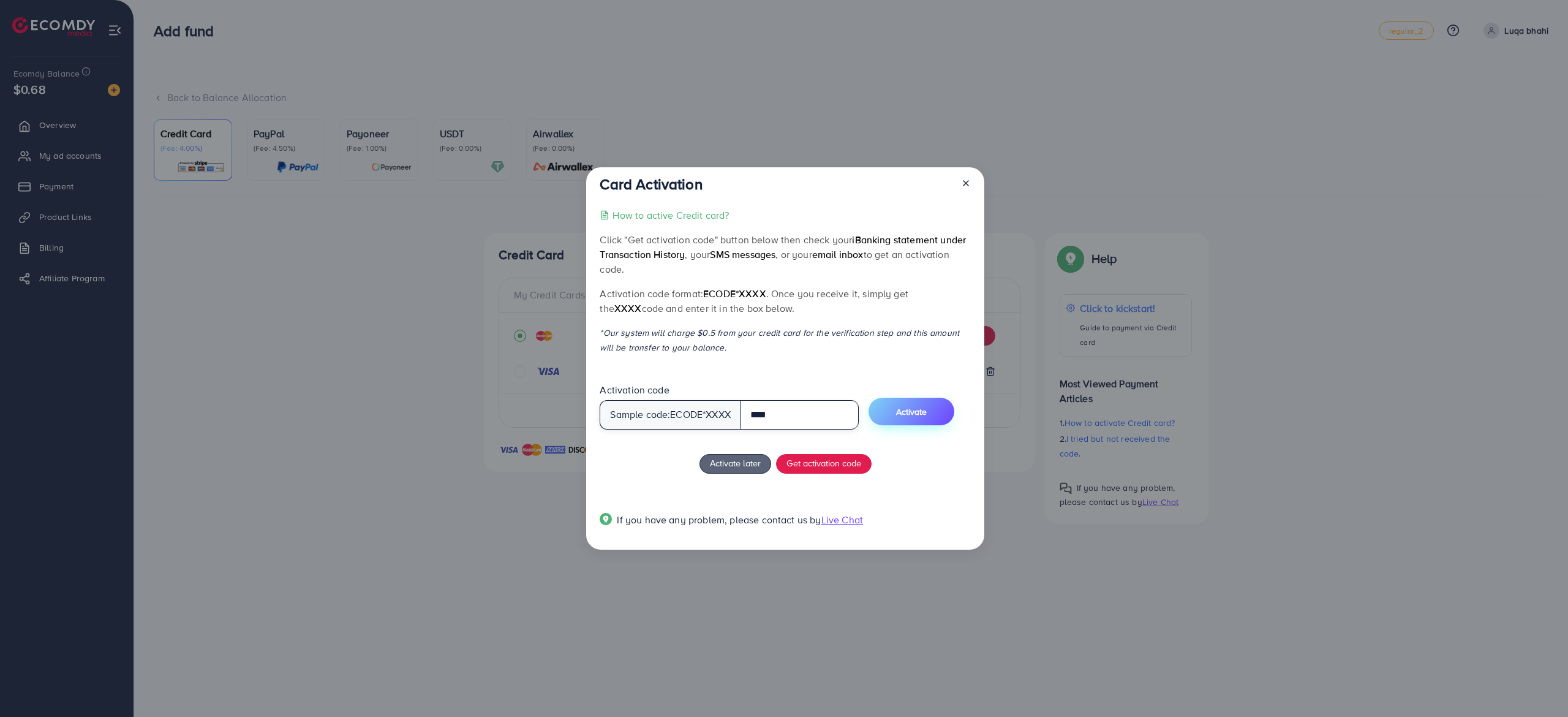
type input "****"
click at [911, 413] on span "Activate" at bounding box center [911, 412] width 30 height 12
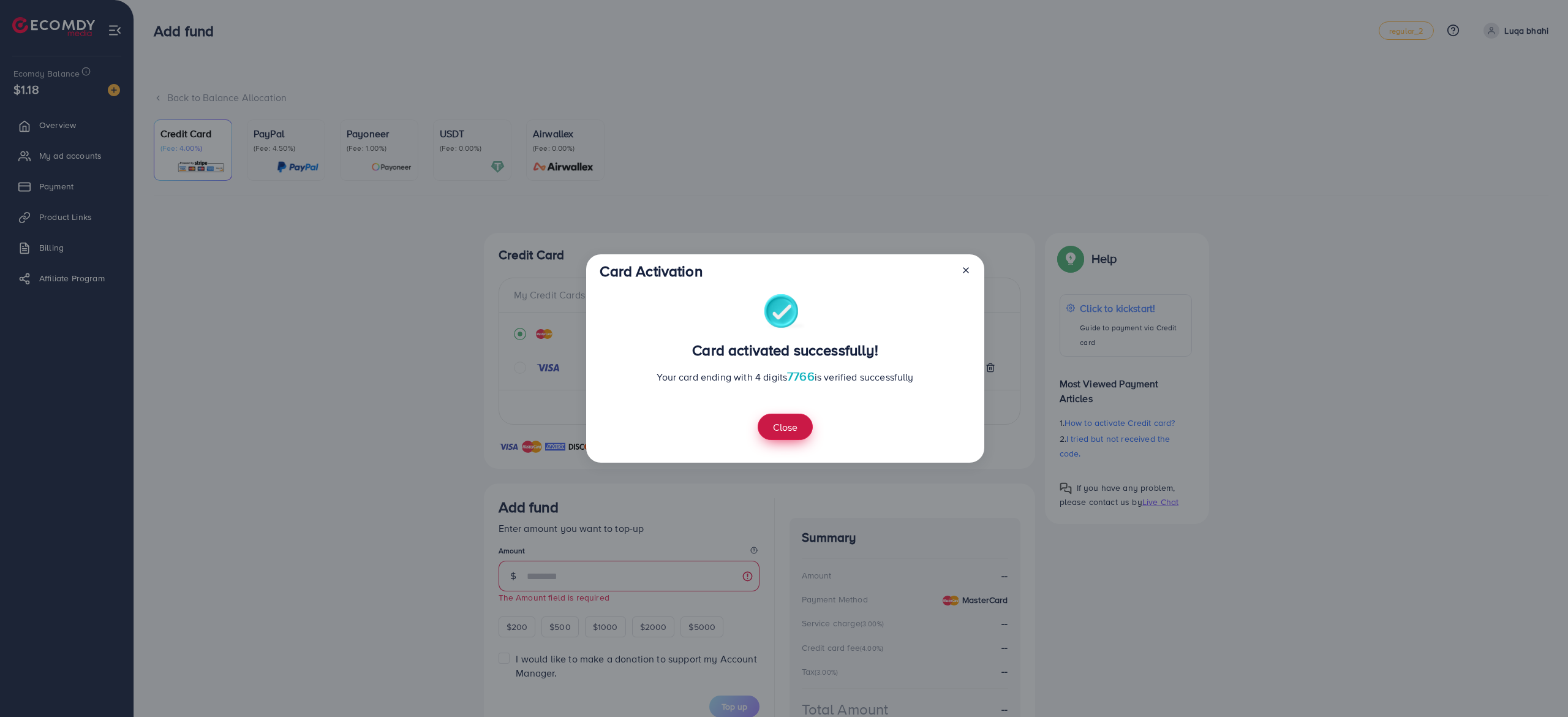
click at [802, 422] on button "Close" at bounding box center [785, 426] width 55 height 26
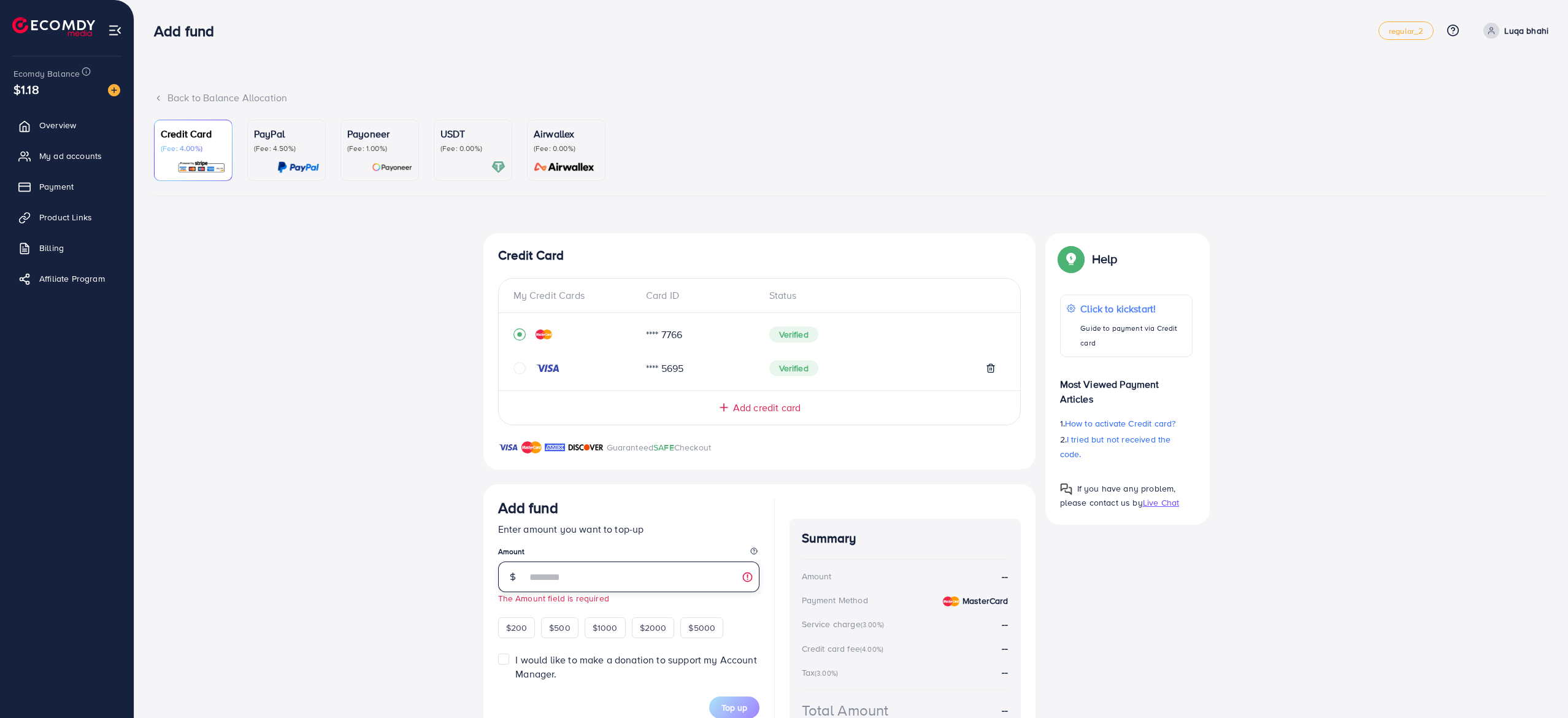
click at [628, 587] on input "number" at bounding box center [643, 577] width 233 height 30
type input "***"
click at [742, 710] on span "Top up" at bounding box center [734, 713] width 26 height 12
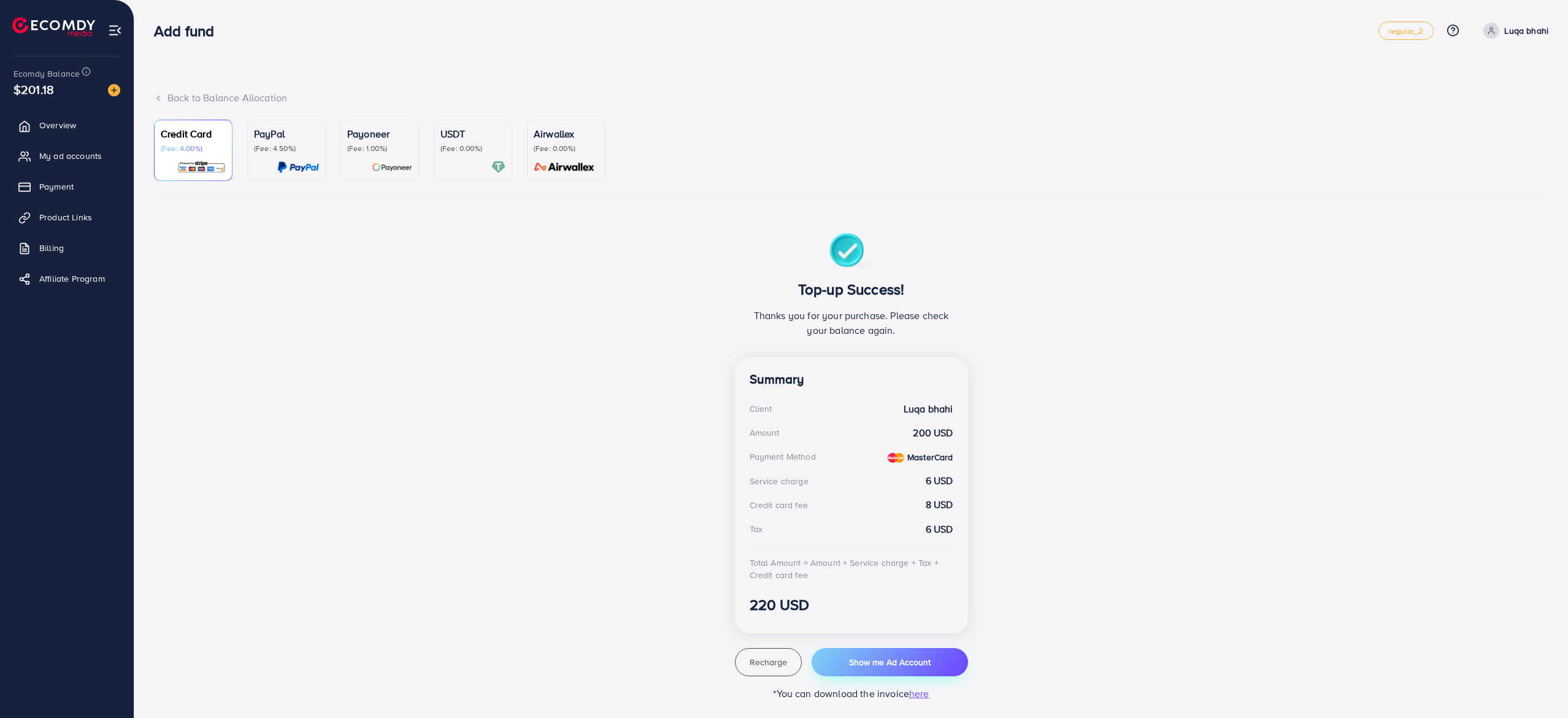
click at [901, 650] on button "Show me Ad Account" at bounding box center [890, 662] width 156 height 28
